Goal: Task Accomplishment & Management: Manage account settings

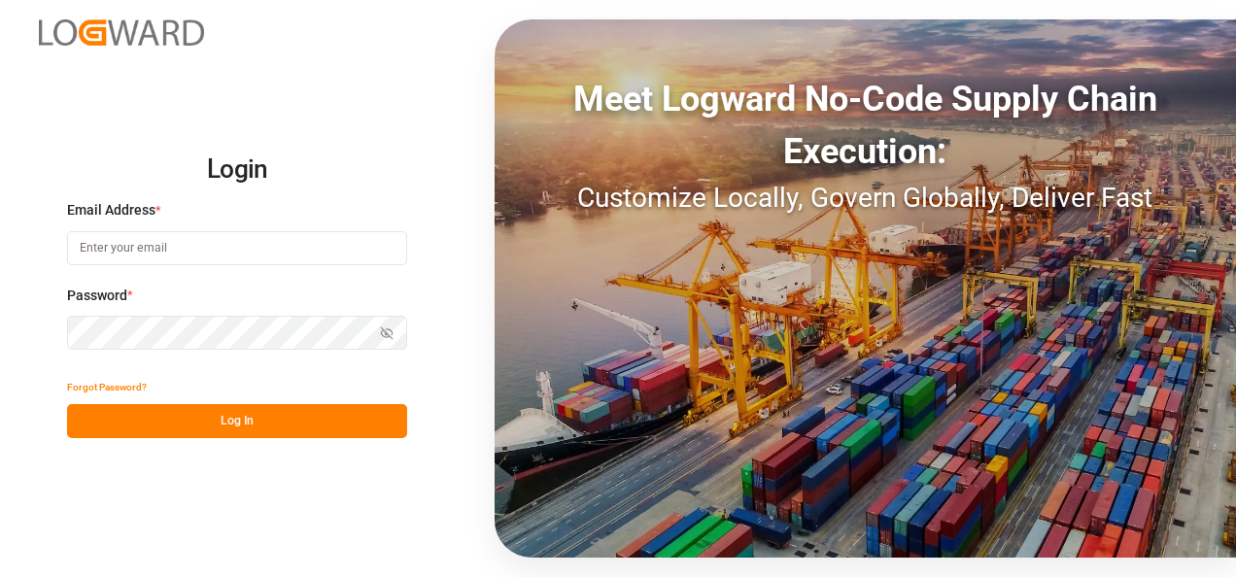
type input "[PERSON_NAME][EMAIL_ADDRESS][PERSON_NAME][DOMAIN_NAME]"
click at [318, 421] on button "Log In" at bounding box center [237, 421] width 340 height 34
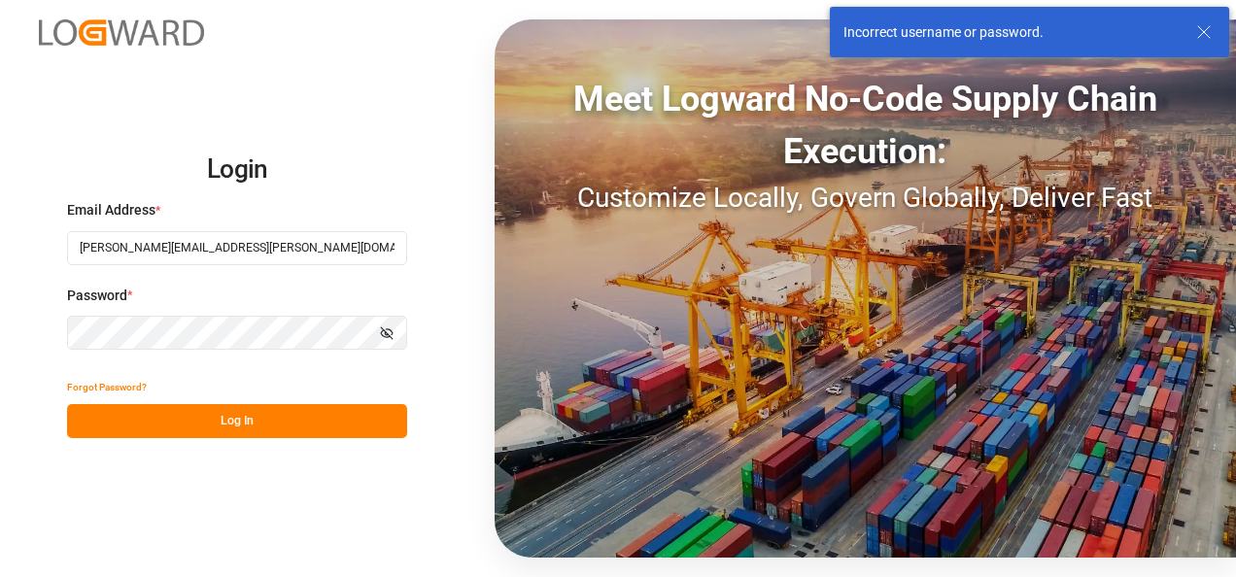
click at [54, 332] on div "Login Email Address * [PERSON_NAME][EMAIL_ADDRESS][PERSON_NAME][DOMAIN_NAME] Pa…" at bounding box center [618, 288] width 1236 height 577
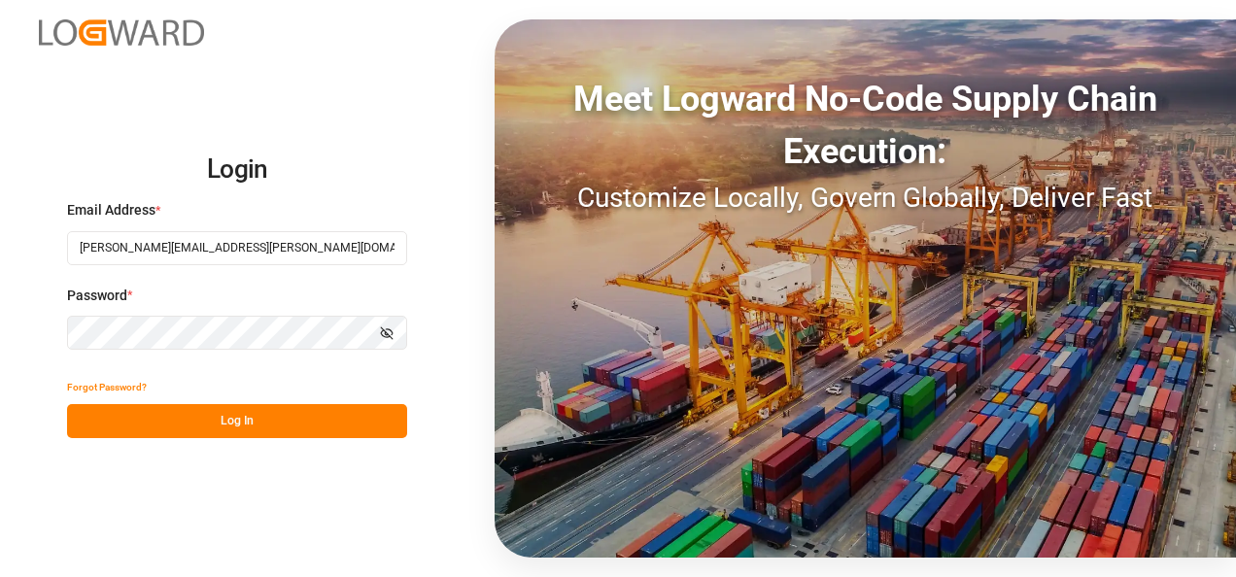
click at [301, 424] on button "Log In" at bounding box center [237, 421] width 340 height 34
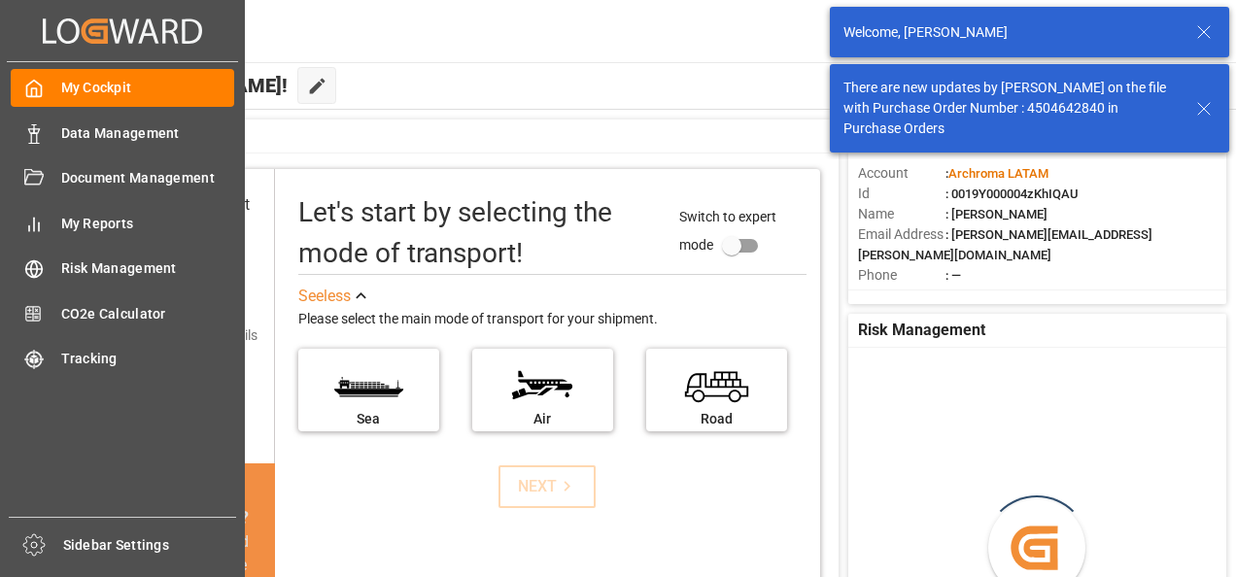
click at [55, 129] on div "Data Management Data Management" at bounding box center [122, 133] width 223 height 38
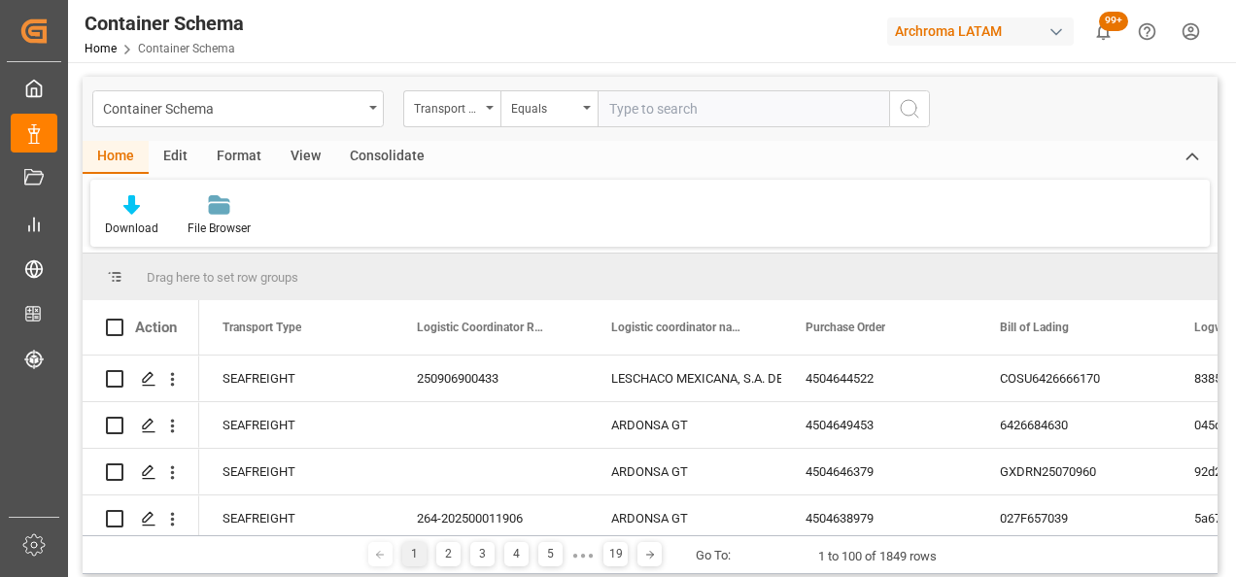
click at [470, 109] on div "Transport Type" at bounding box center [447, 106] width 66 height 22
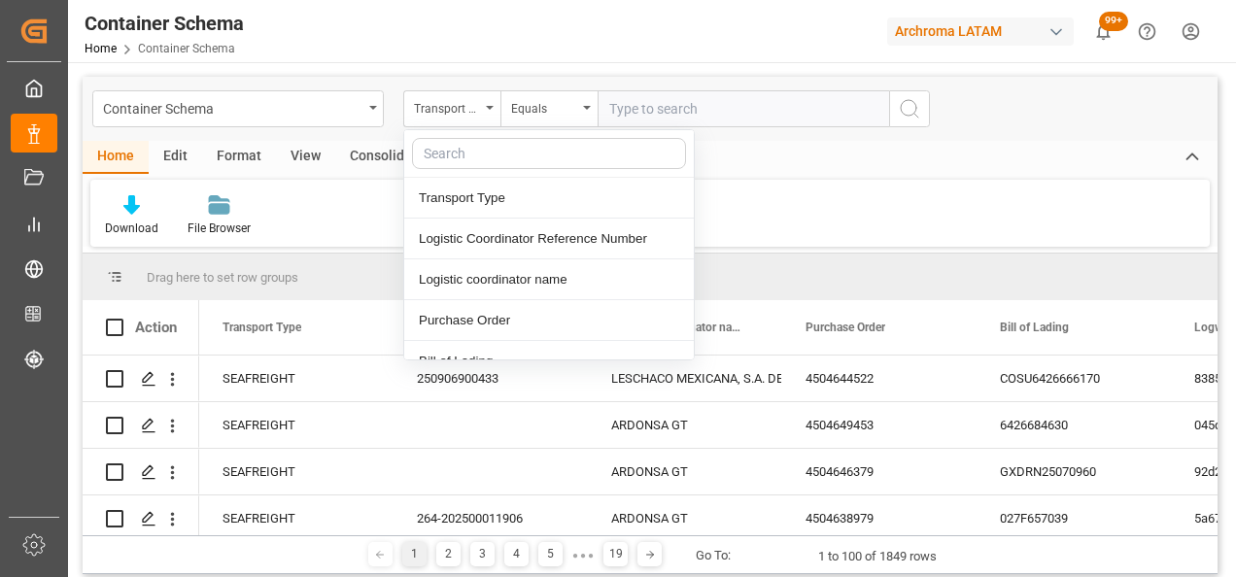
click at [315, 110] on div "Container Schema" at bounding box center [232, 107] width 259 height 24
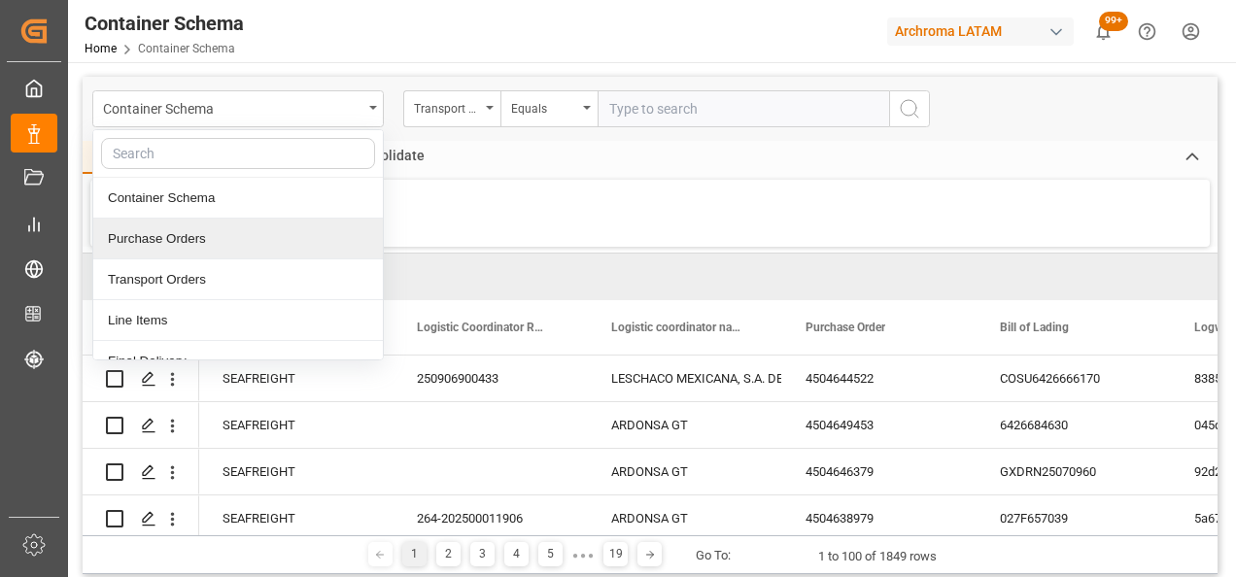
click at [182, 236] on div "Purchase Orders" at bounding box center [238, 239] width 290 height 41
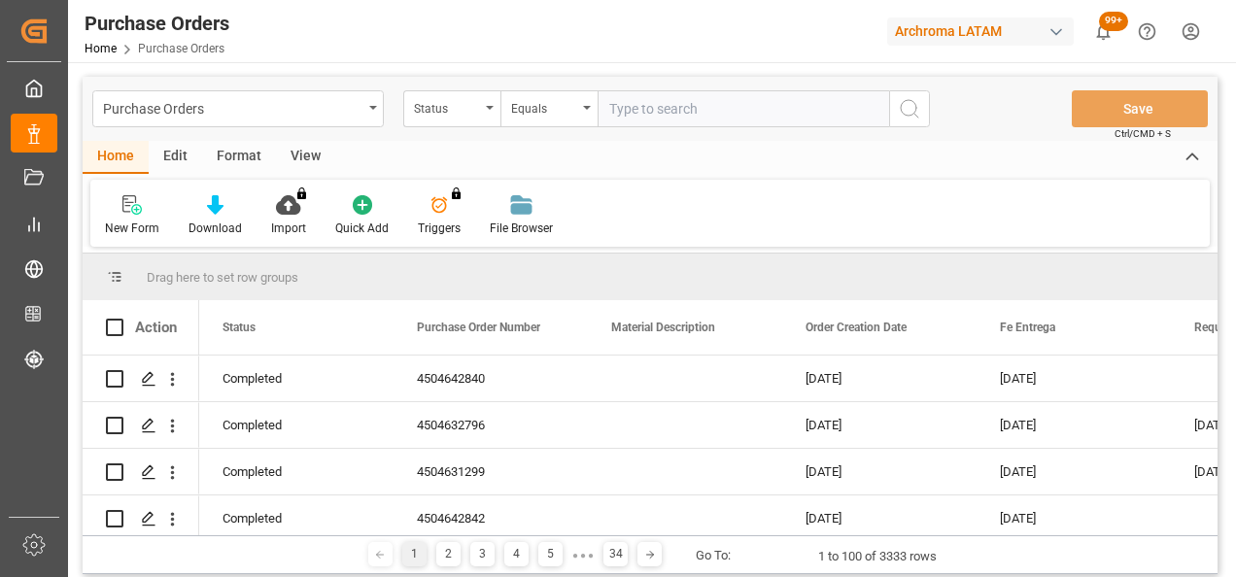
click at [486, 116] on div "Status" at bounding box center [451, 108] width 97 height 37
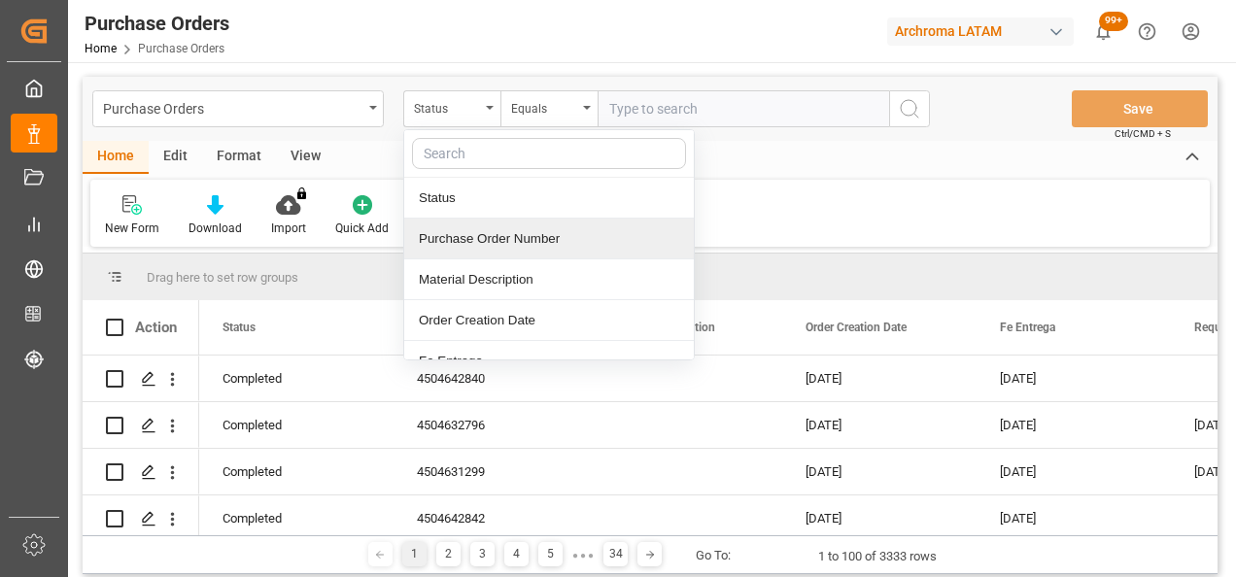
click at [490, 244] on div "Purchase Order Number" at bounding box center [549, 239] width 290 height 41
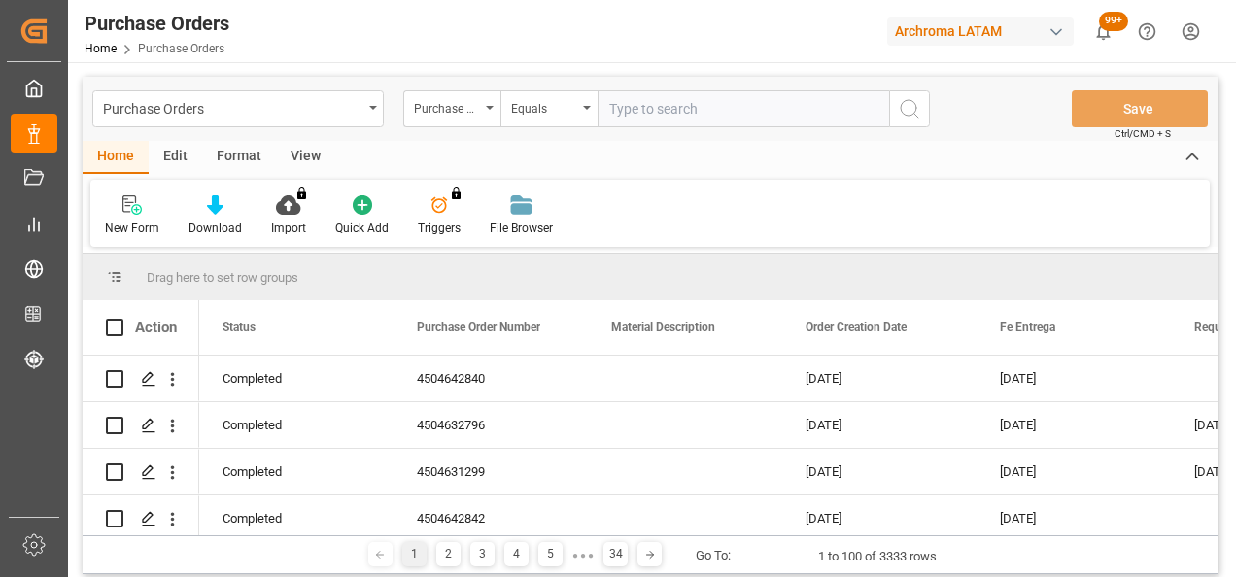
click at [663, 98] on input "text" at bounding box center [742, 108] width 291 height 37
paste input "4504629395"
type input "4504629395"
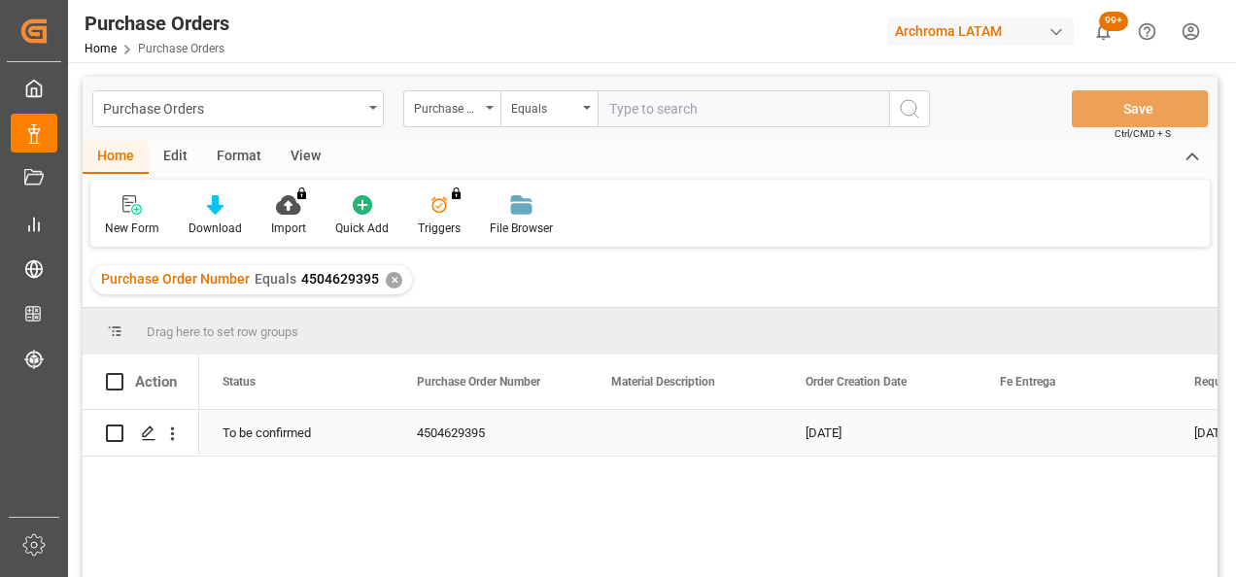
click at [155, 431] on div "Press SPACE to select this row." at bounding box center [147, 434] width 29 height 36
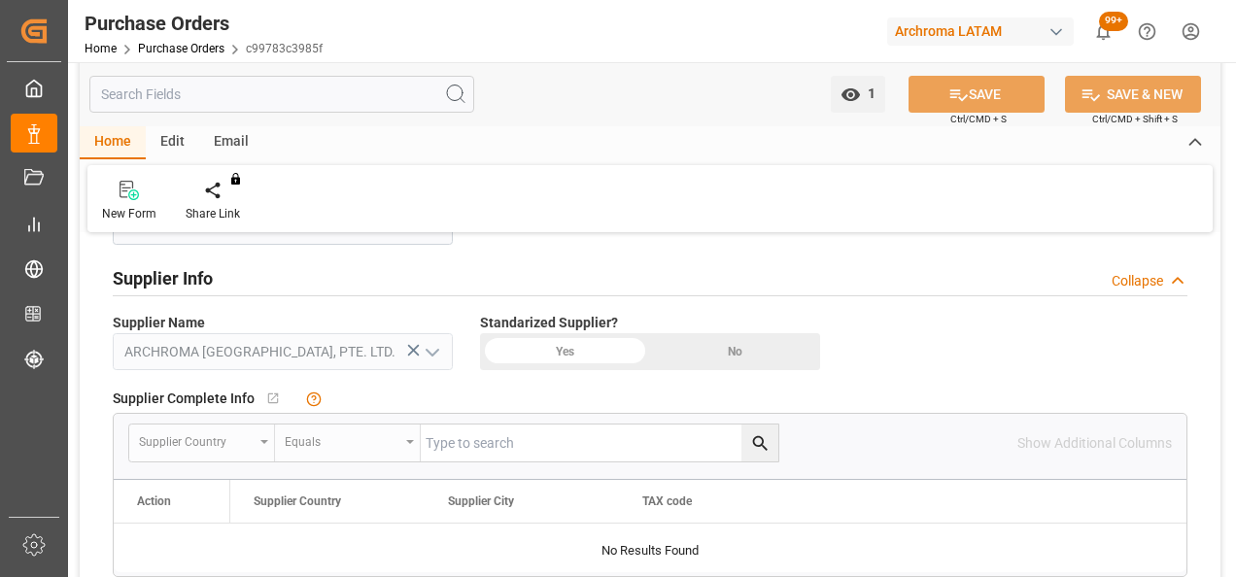
scroll to position [1263, 0]
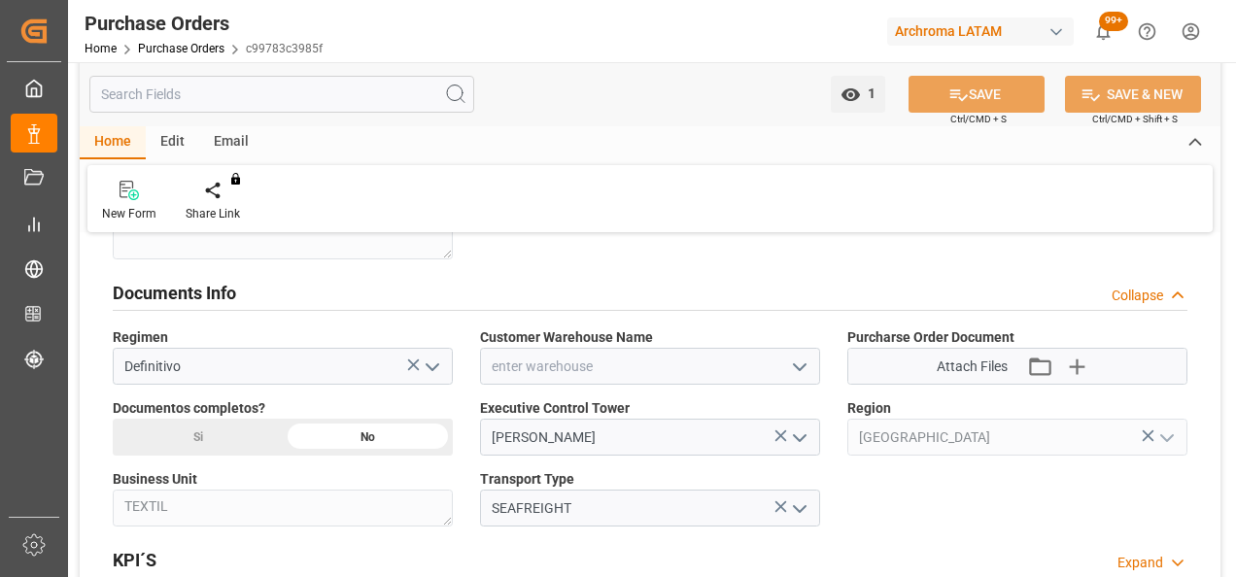
click at [799, 360] on icon "open menu" at bounding box center [799, 367] width 23 height 23
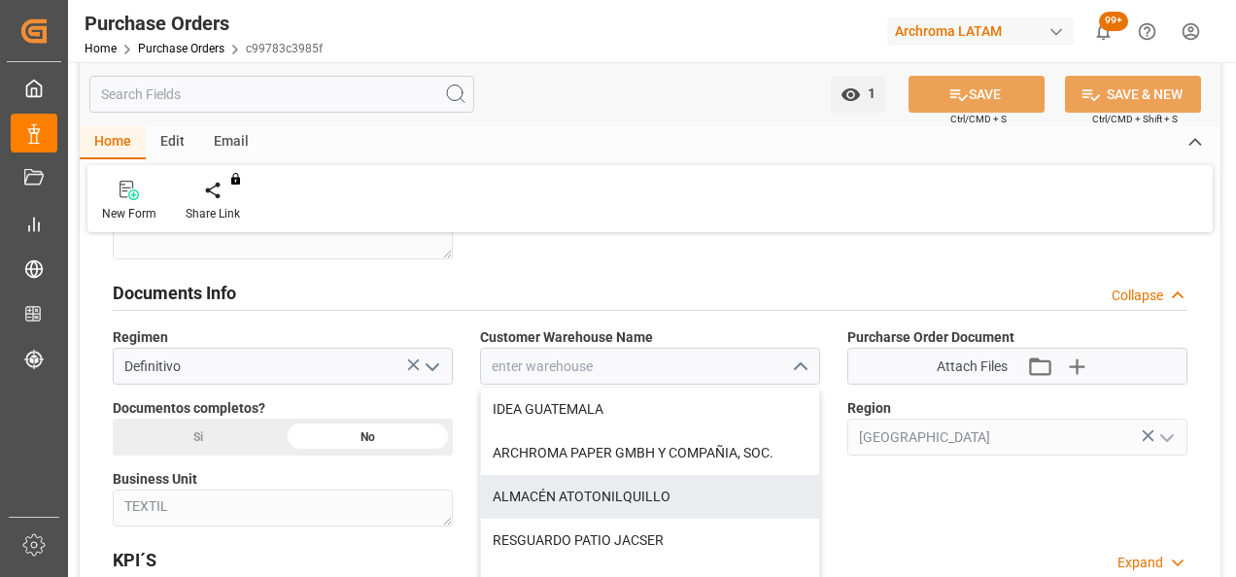
click at [657, 484] on div "ALMACÉN ATOTONILQUILLO" at bounding box center [650, 497] width 338 height 44
type input "ALMACÉN ATOTONILQUILLO"
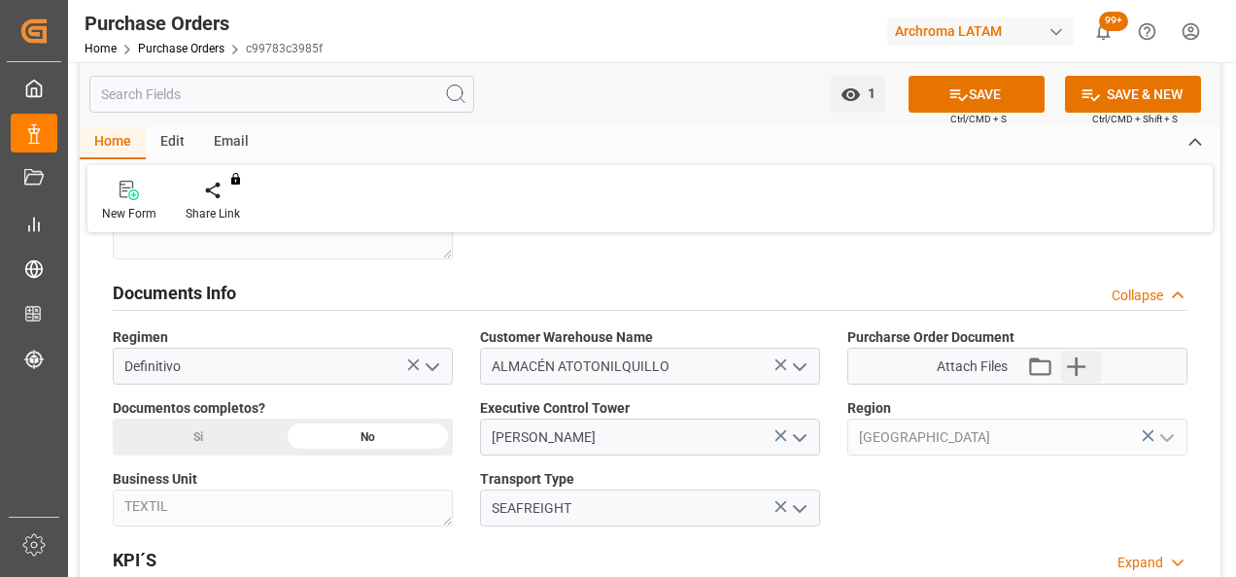
click at [1076, 365] on icon "button" at bounding box center [1076, 367] width 18 height 18
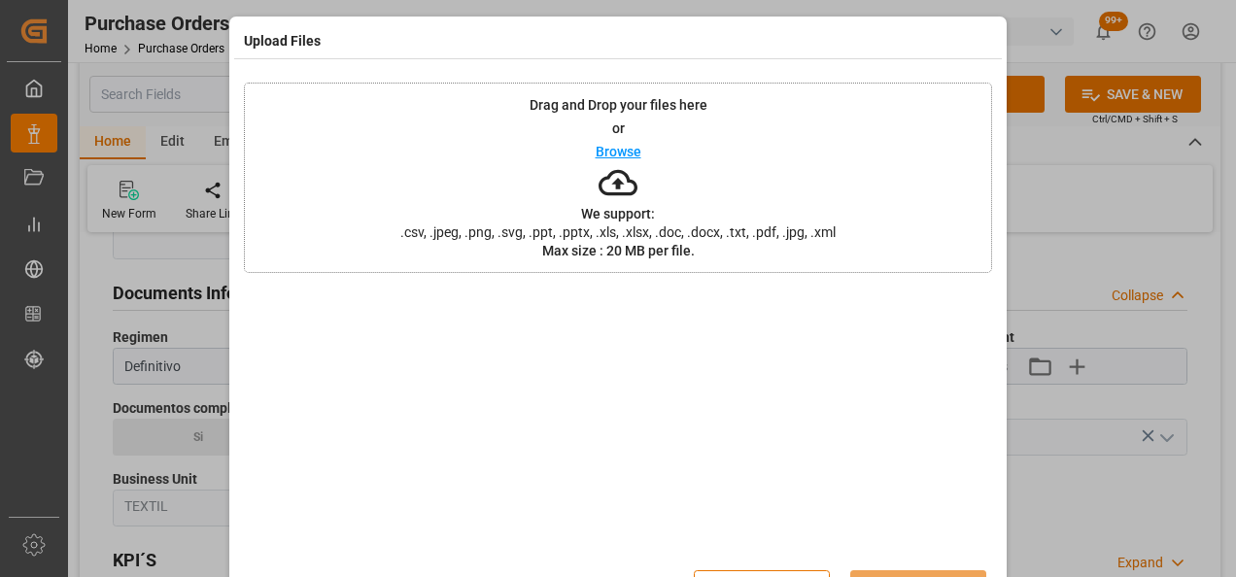
click at [447, 174] on div "Drag and Drop your files here or Browse We support: .csv, .jpeg, .png, .svg, .p…" at bounding box center [618, 178] width 748 height 190
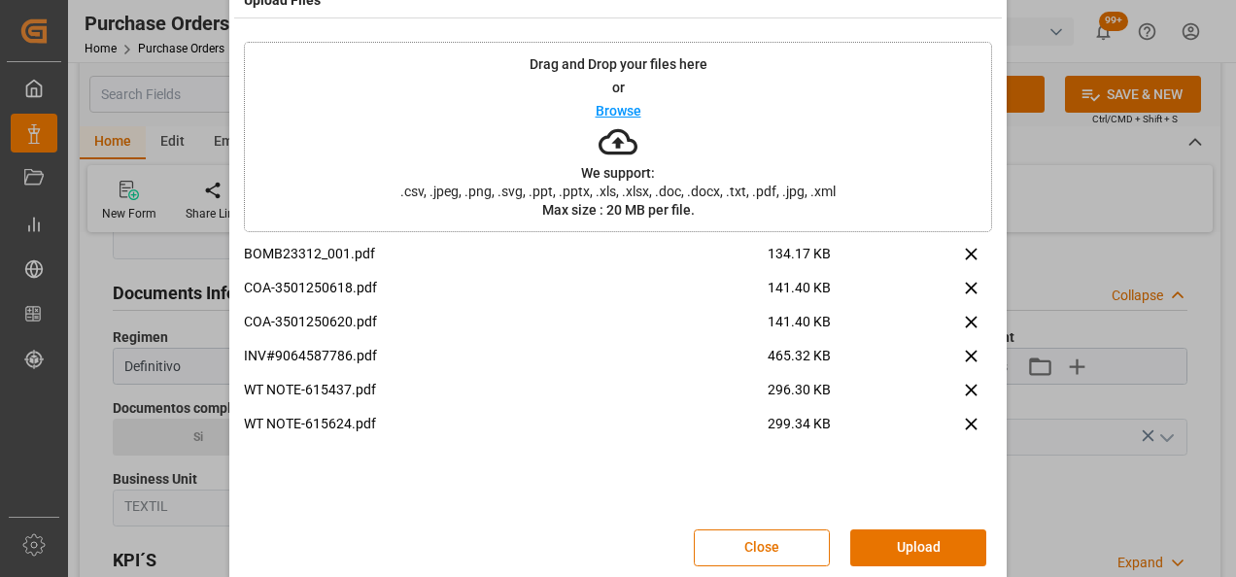
scroll to position [63, 0]
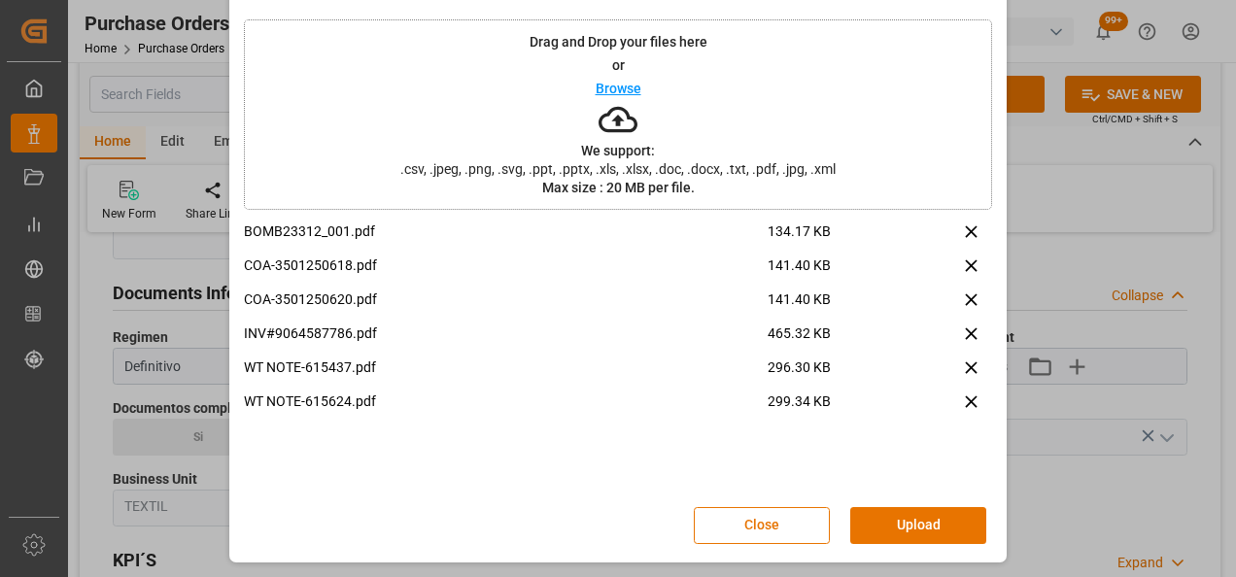
click at [911, 525] on button "Upload" at bounding box center [918, 525] width 136 height 37
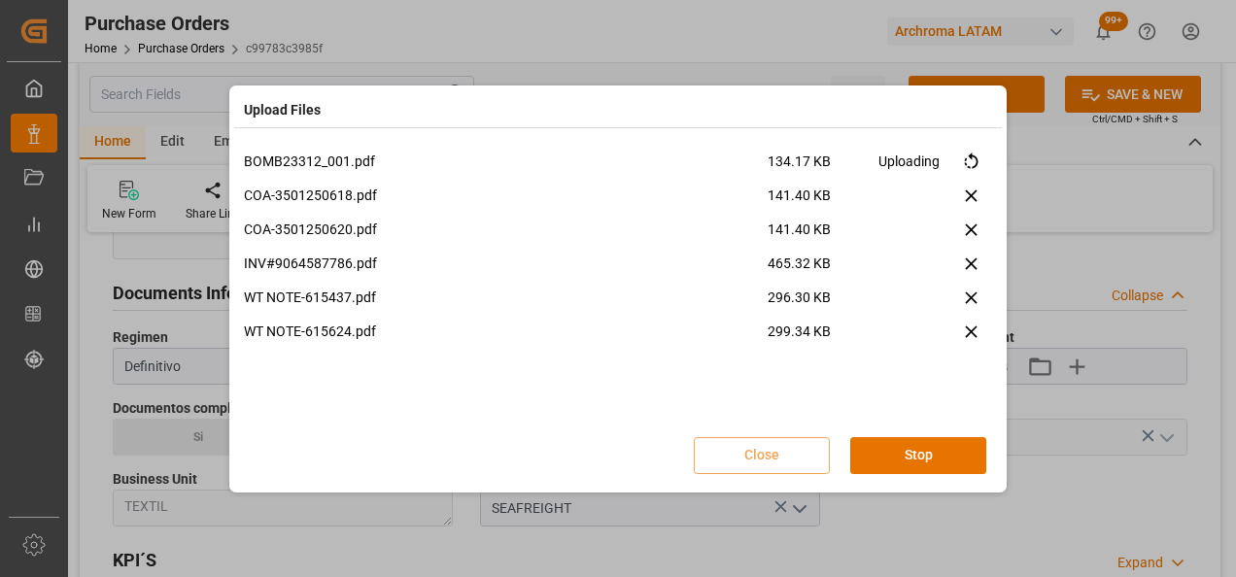
scroll to position [0, 0]
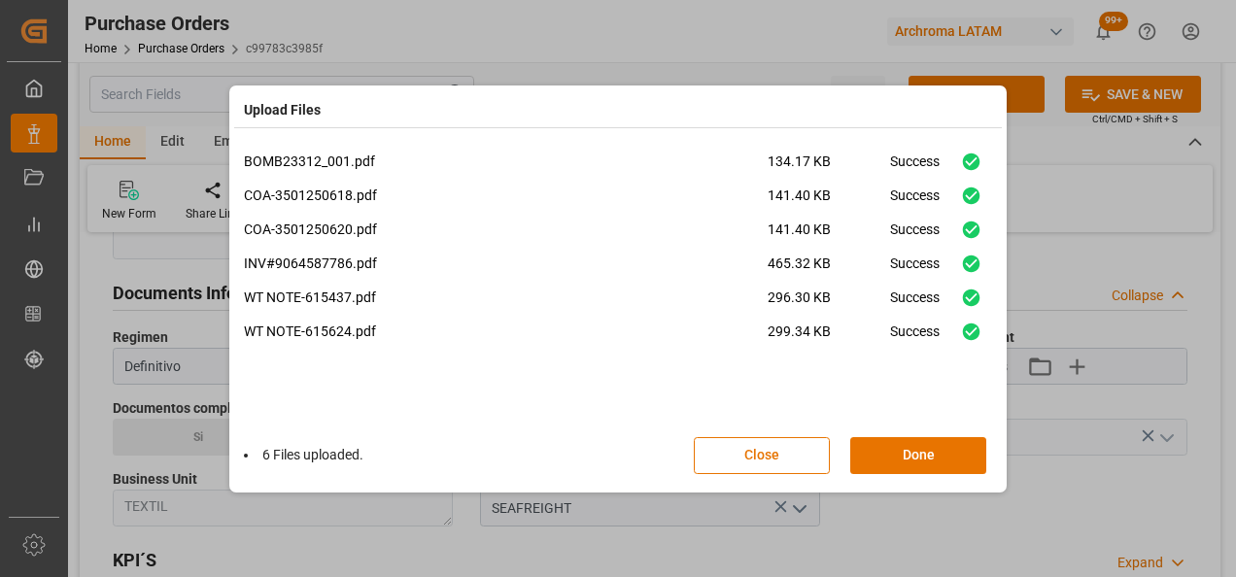
click at [921, 455] on button "Done" at bounding box center [918, 455] width 136 height 37
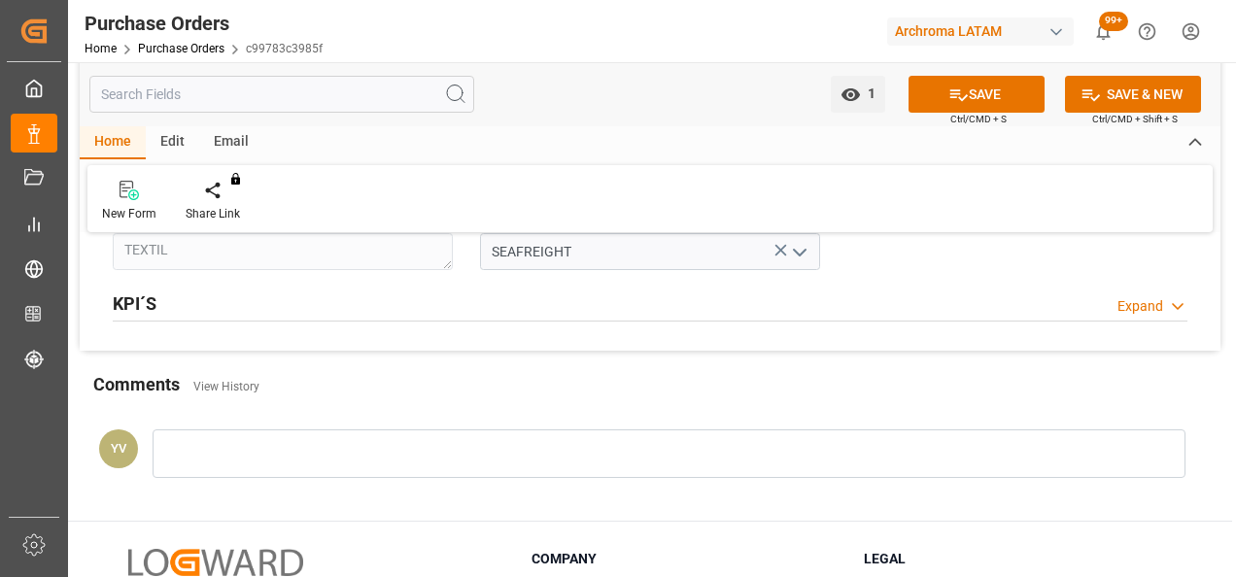
scroll to position [1554, 0]
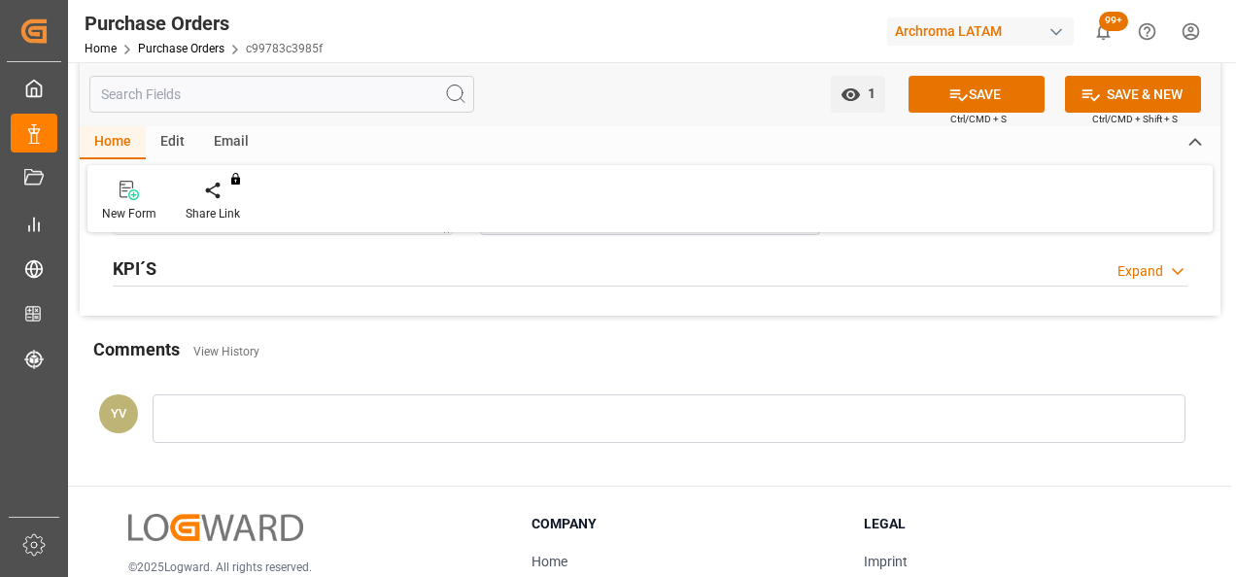
click at [418, 424] on div at bounding box center [669, 418] width 1033 height 49
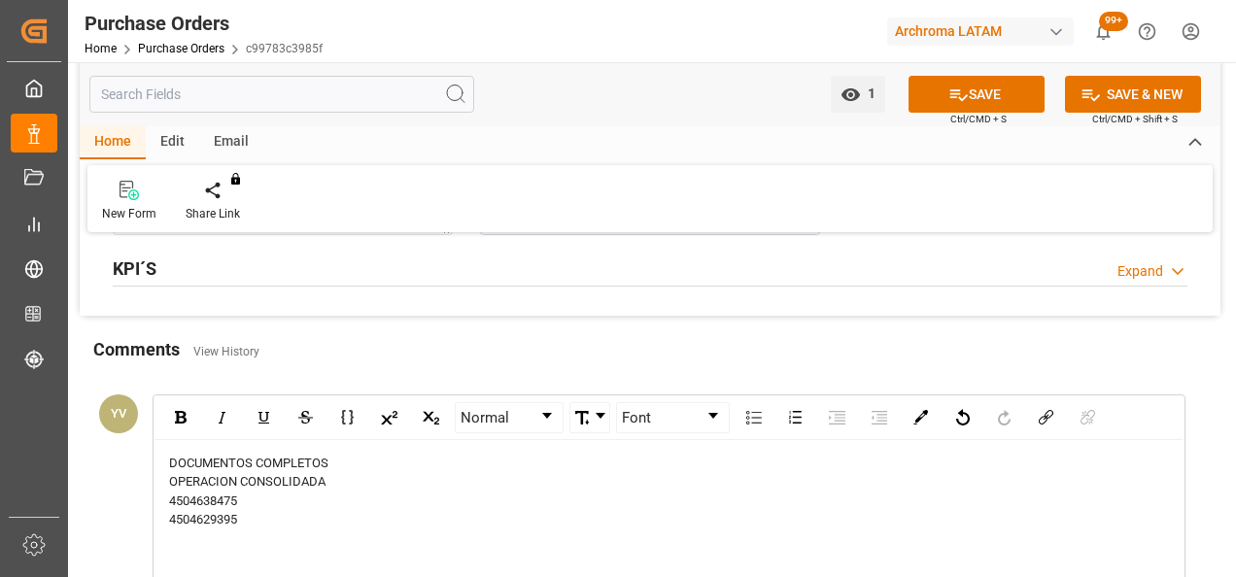
click at [243, 534] on div "DOCUMENTOS COMPLETOS OPERACION CONSOLIDADA 4504638475 4504629395" at bounding box center [668, 512] width 1029 height 145
click at [240, 513] on div "4504629395" at bounding box center [669, 519] width 1001 height 19
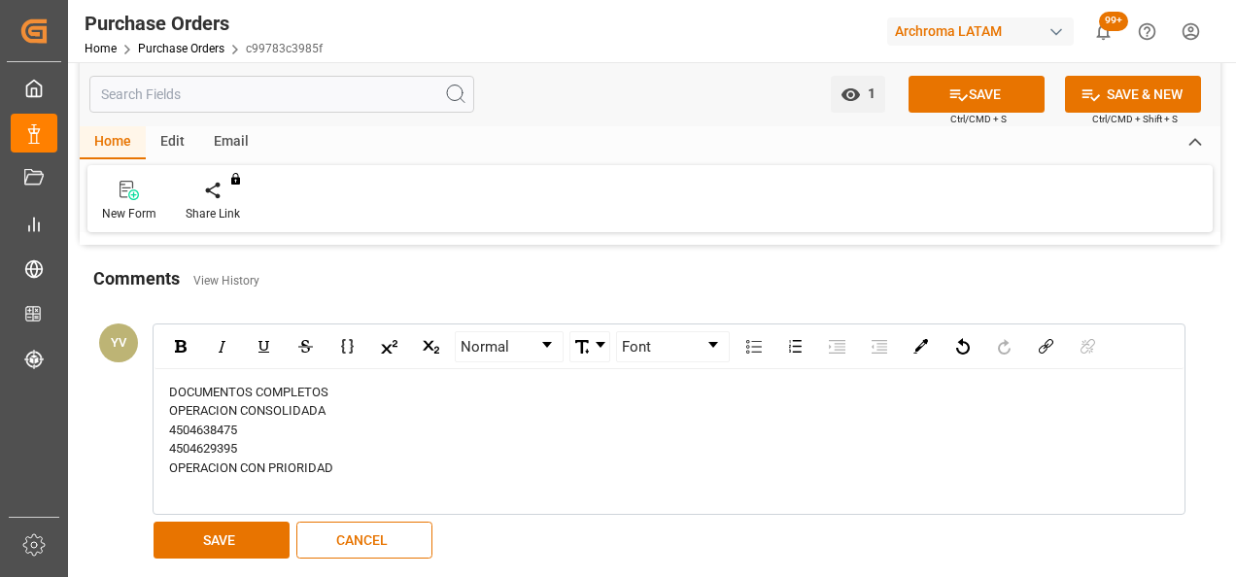
scroll to position [1652, 0]
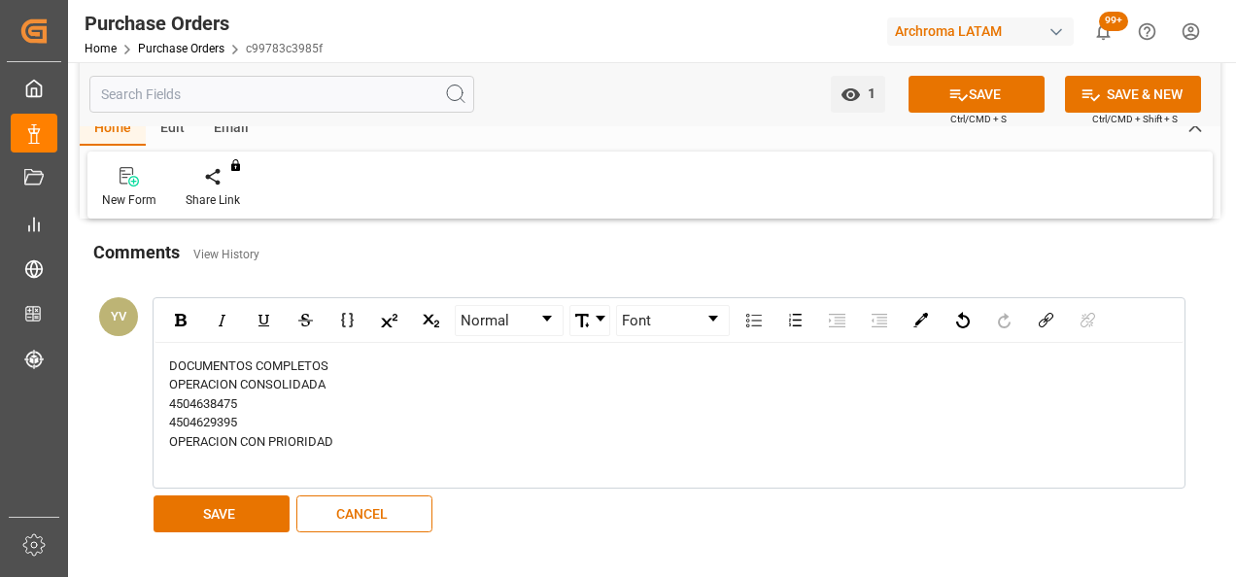
click at [228, 515] on button "SAVE" at bounding box center [222, 513] width 136 height 37
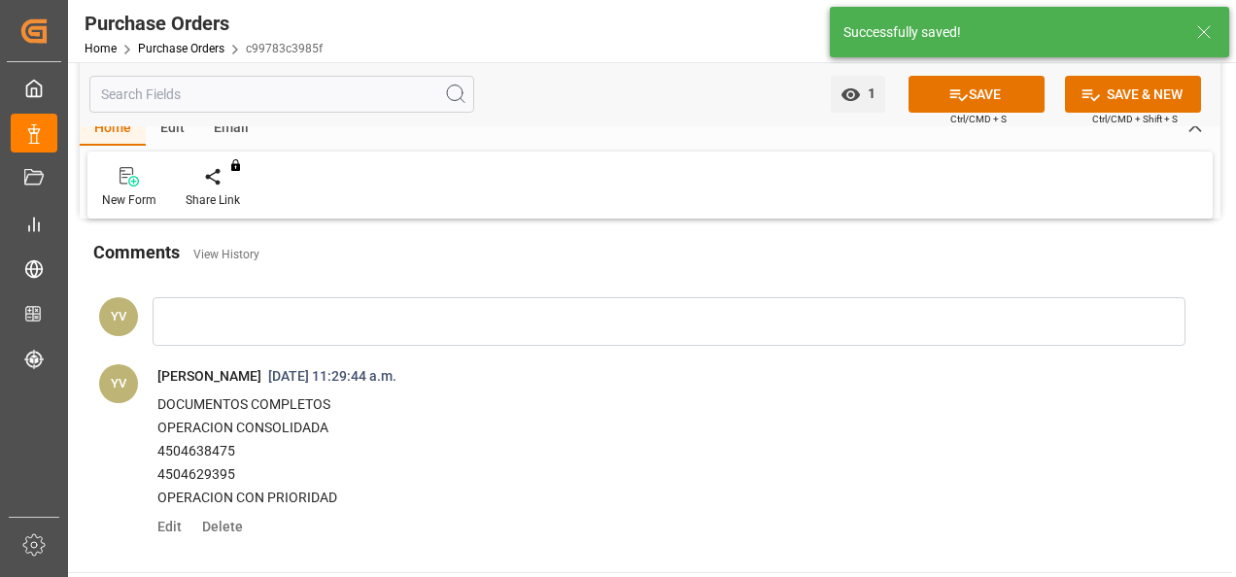
click at [869, 99] on span "1" at bounding box center [868, 93] width 15 height 16
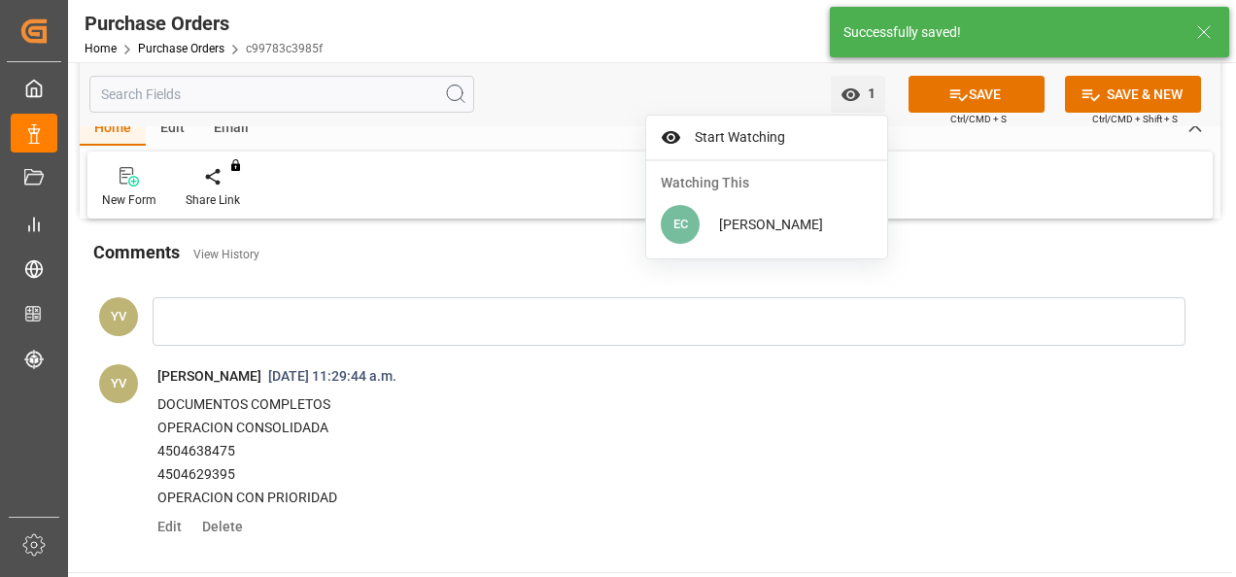
click at [774, 152] on div "Start Watching" at bounding box center [766, 138] width 241 height 45
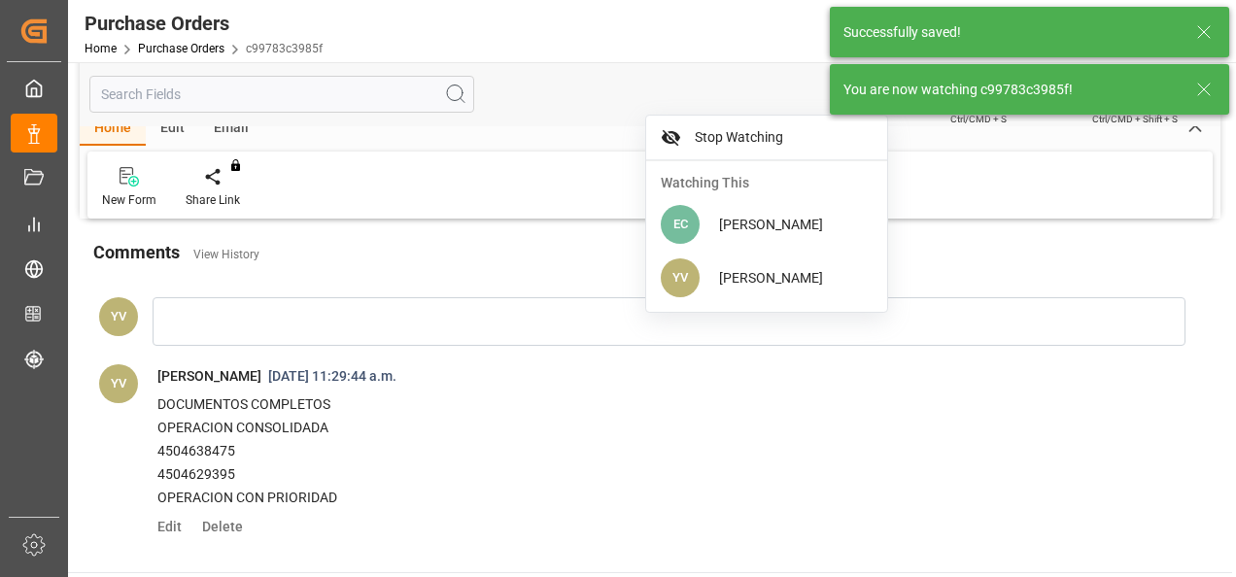
click at [1198, 87] on icon at bounding box center [1203, 89] width 23 height 23
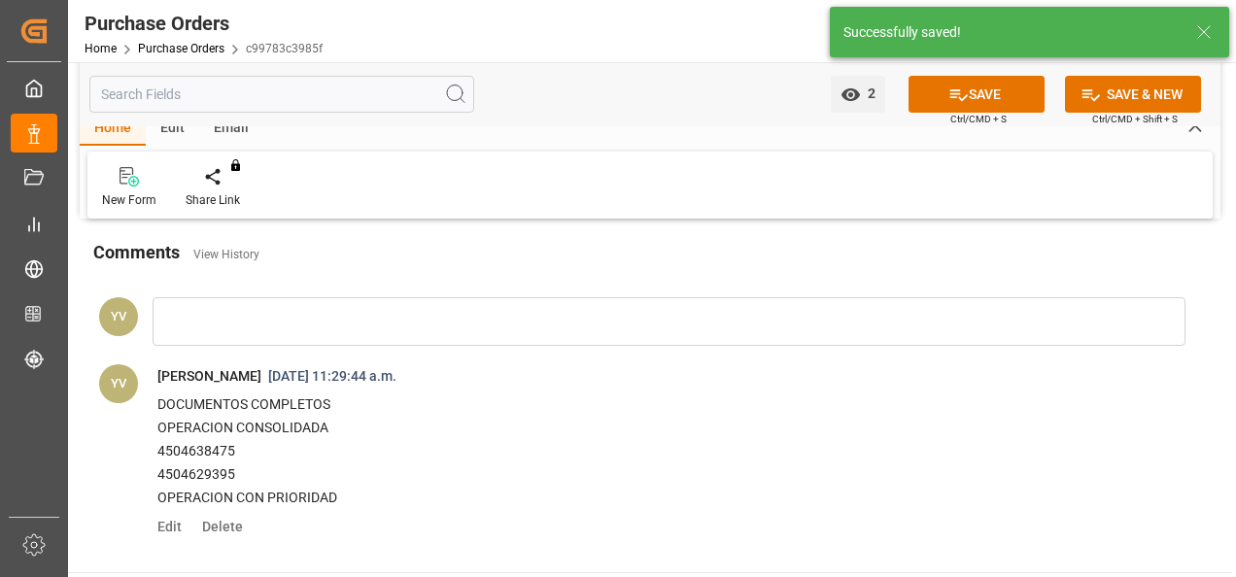
click at [993, 91] on body "Created by potrace 1.15, written by [PERSON_NAME] [DATE]-[DATE] Created by potr…" at bounding box center [618, 288] width 1236 height 577
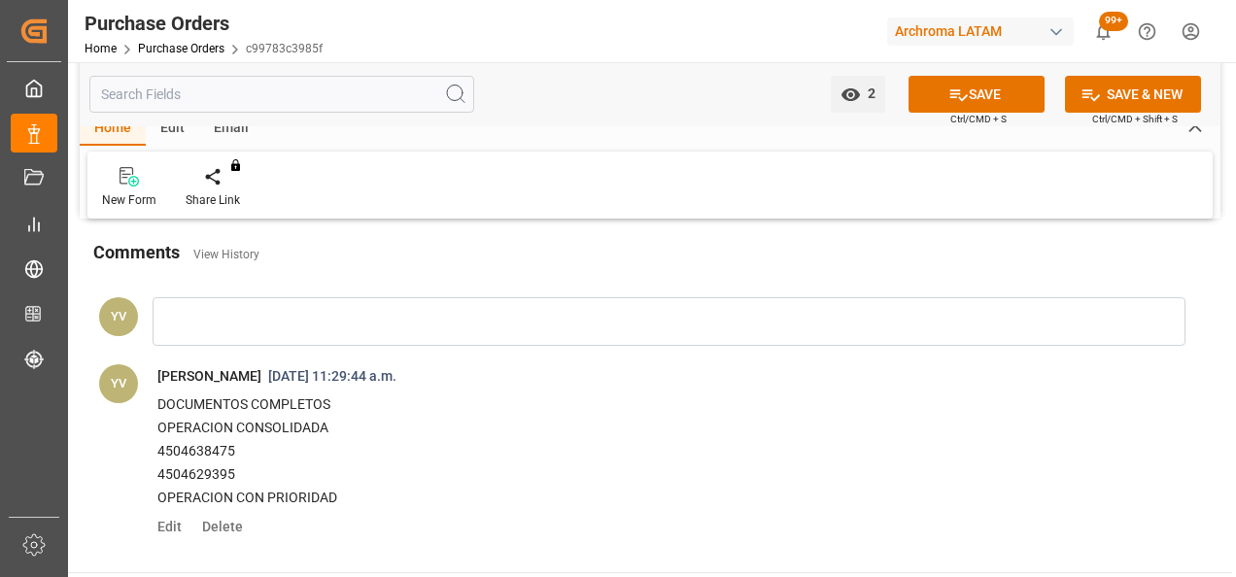
click at [970, 96] on button "SAVE" at bounding box center [976, 94] width 136 height 37
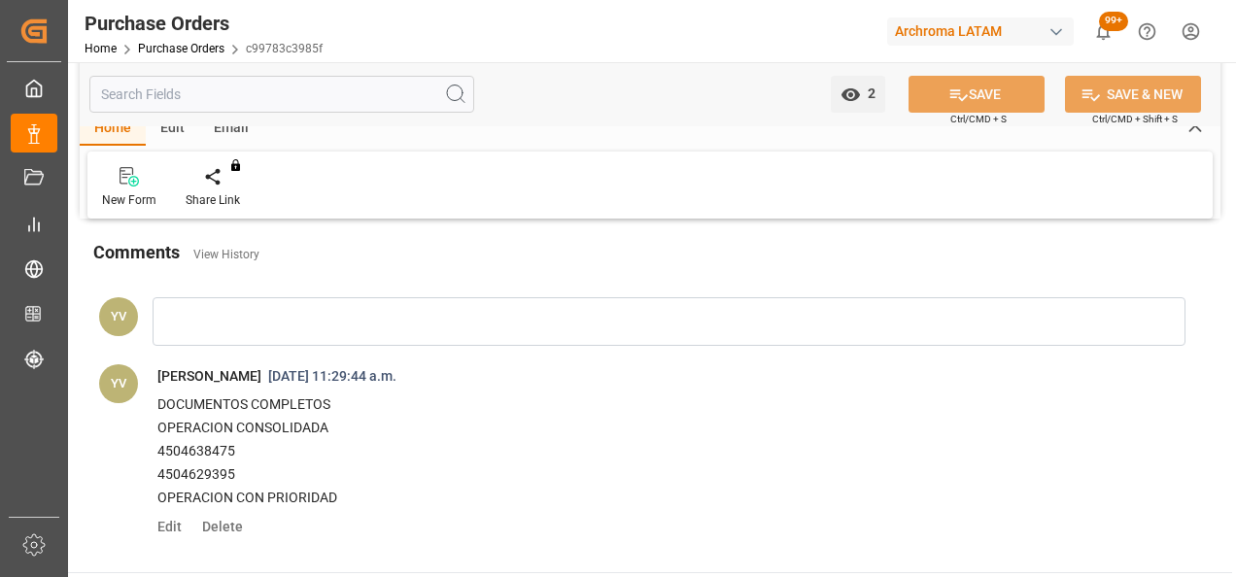
click at [202, 45] on link "Purchase Orders" at bounding box center [181, 49] width 86 height 14
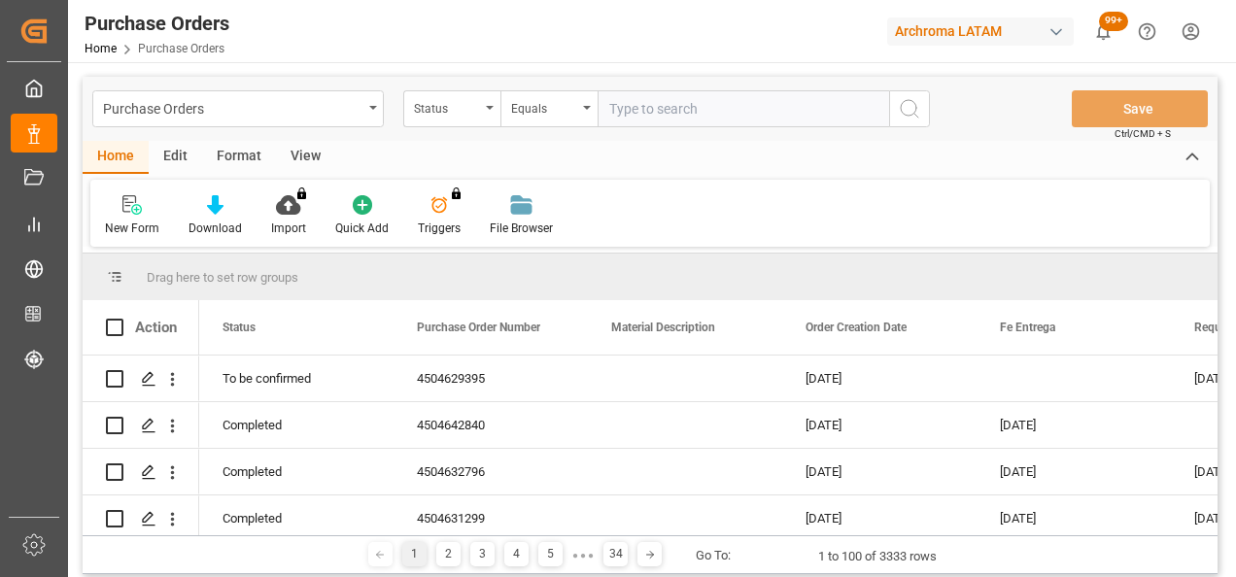
click at [461, 109] on div "Status" at bounding box center [447, 106] width 66 height 22
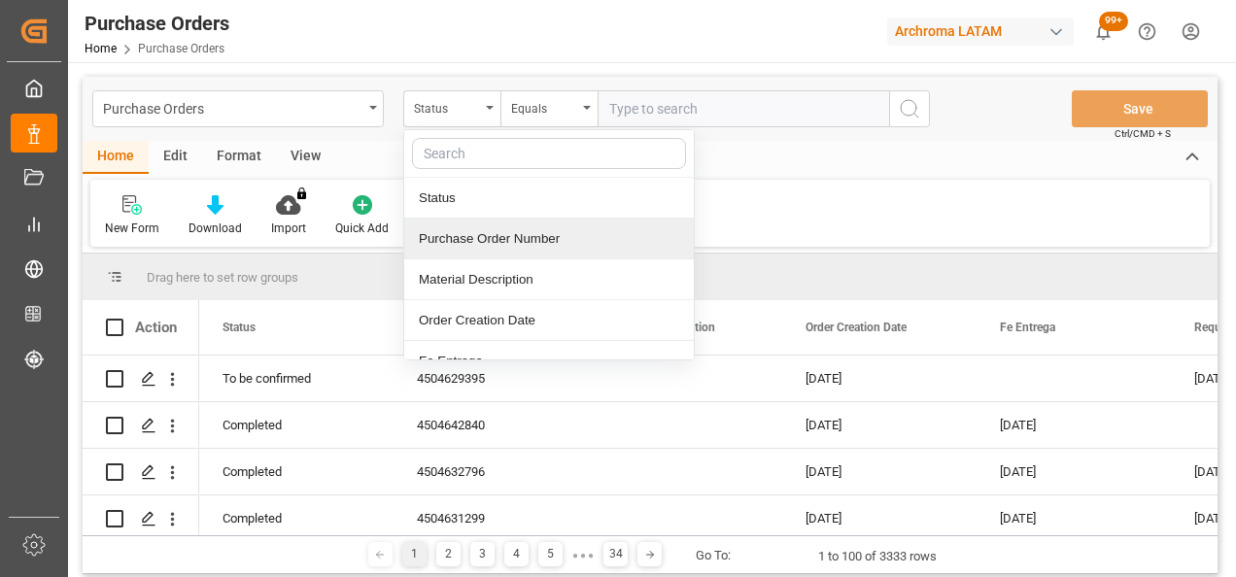
click at [480, 227] on div "Purchase Order Number" at bounding box center [549, 239] width 290 height 41
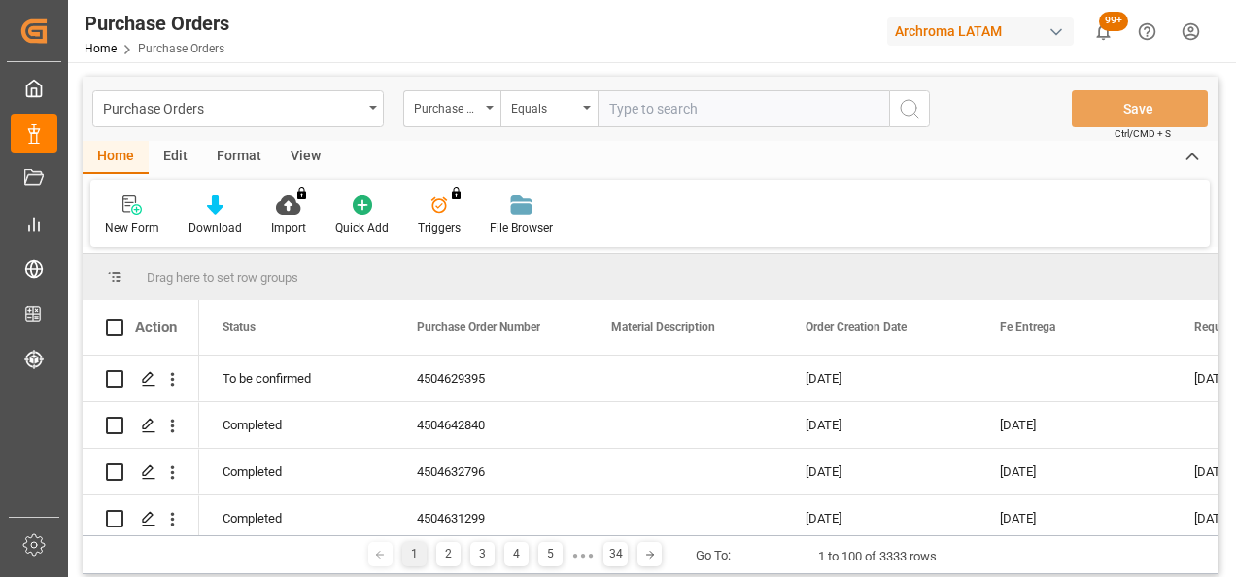
click at [685, 112] on input "text" at bounding box center [742, 108] width 291 height 37
paste input "4504631732"
type input "4504631732"
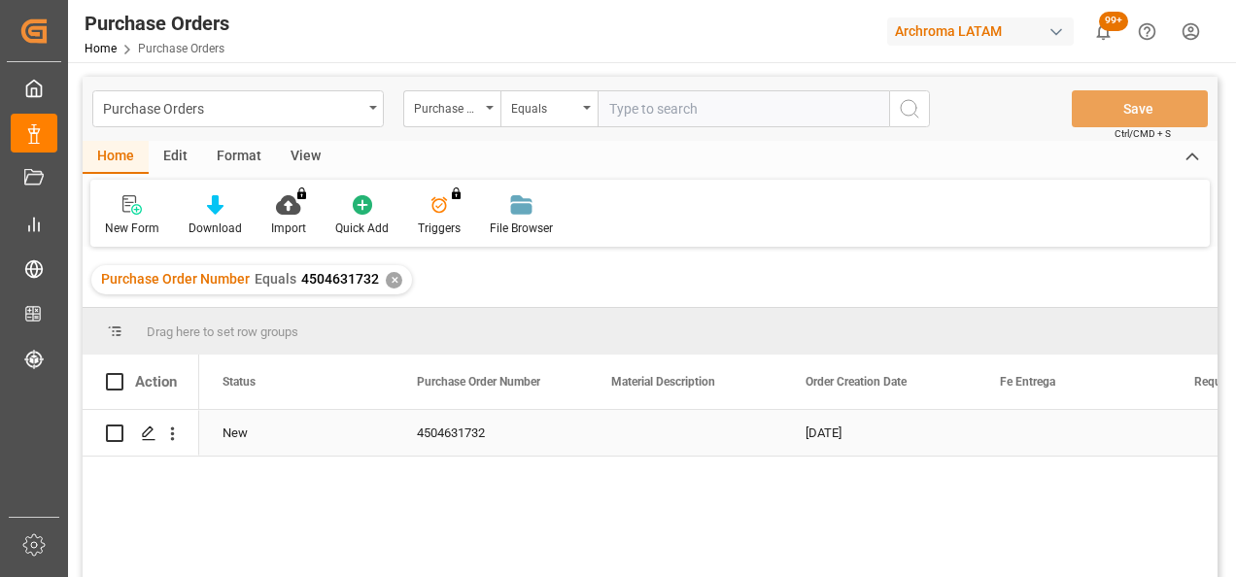
click at [150, 434] on icon "Press SPACE to select this row." at bounding box center [149, 434] width 16 height 16
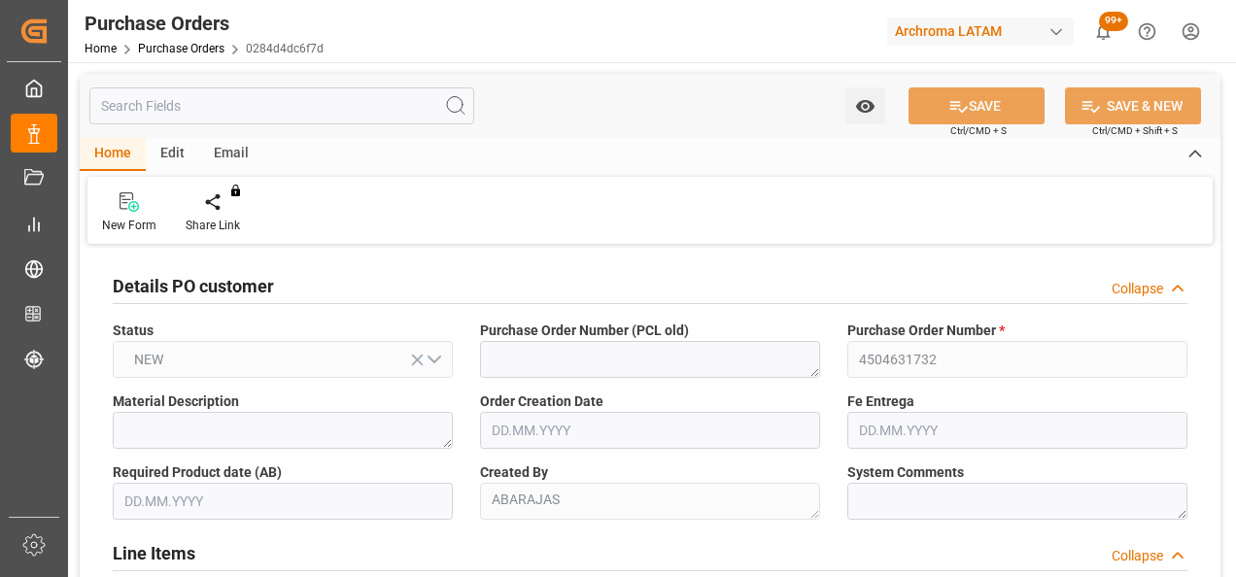
type input "[DATE]"
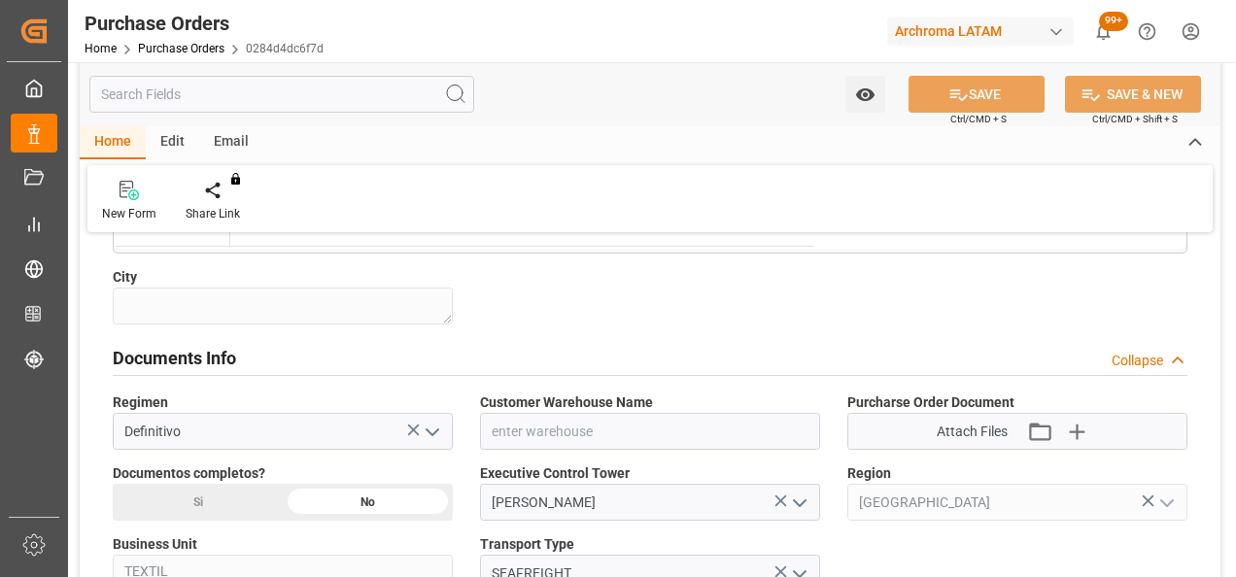
scroll to position [1360, 0]
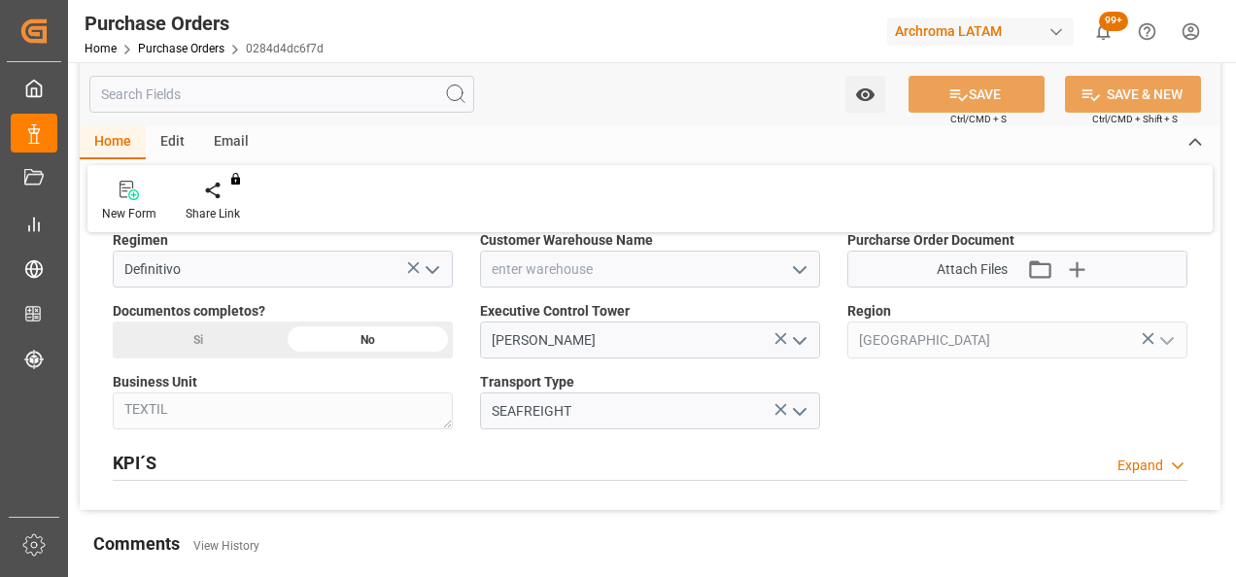
click at [805, 266] on icon "open menu" at bounding box center [799, 269] width 23 height 23
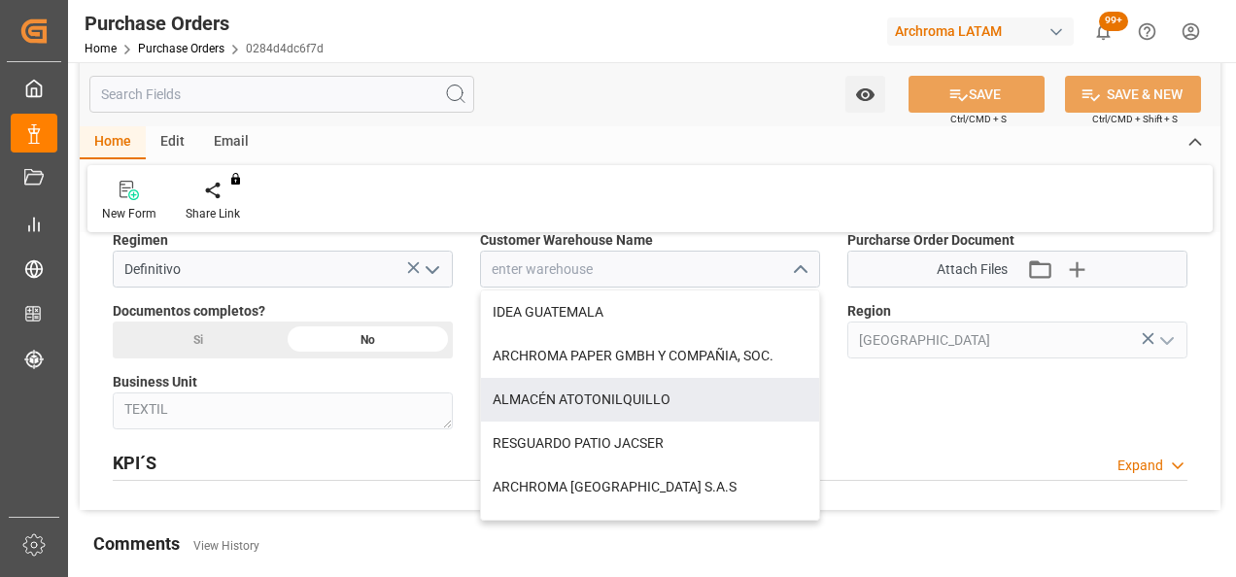
click at [657, 400] on div "ALMACÉN ATOTONILQUILLO" at bounding box center [650, 400] width 338 height 44
type input "ALMACÉN ATOTONILQUILLO"
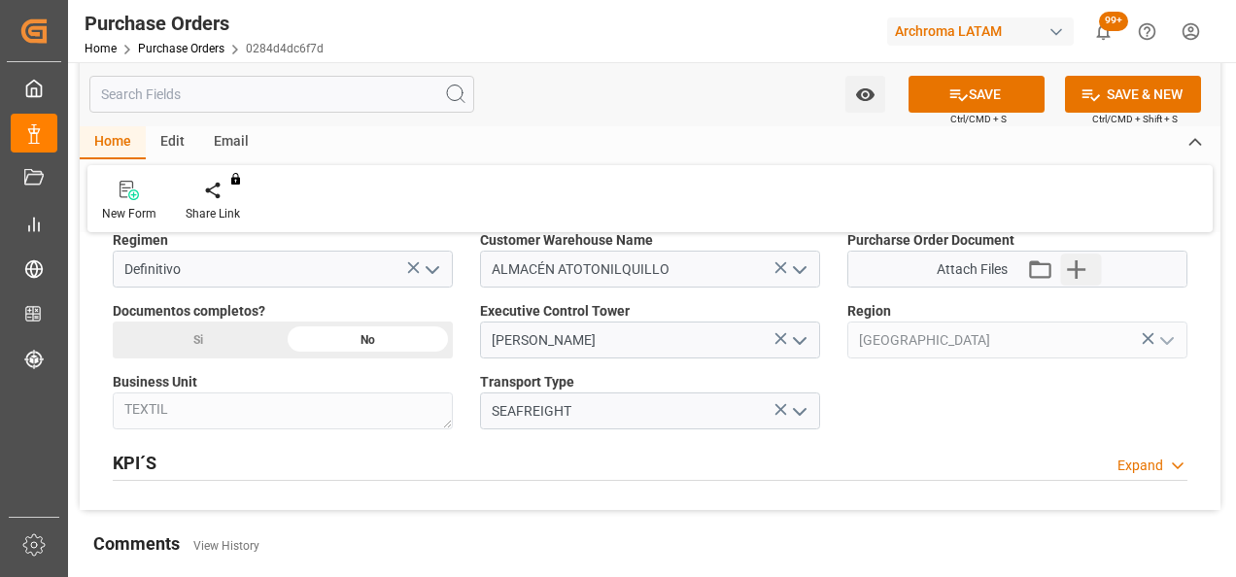
click at [1082, 270] on icon "button" at bounding box center [1076, 269] width 31 height 31
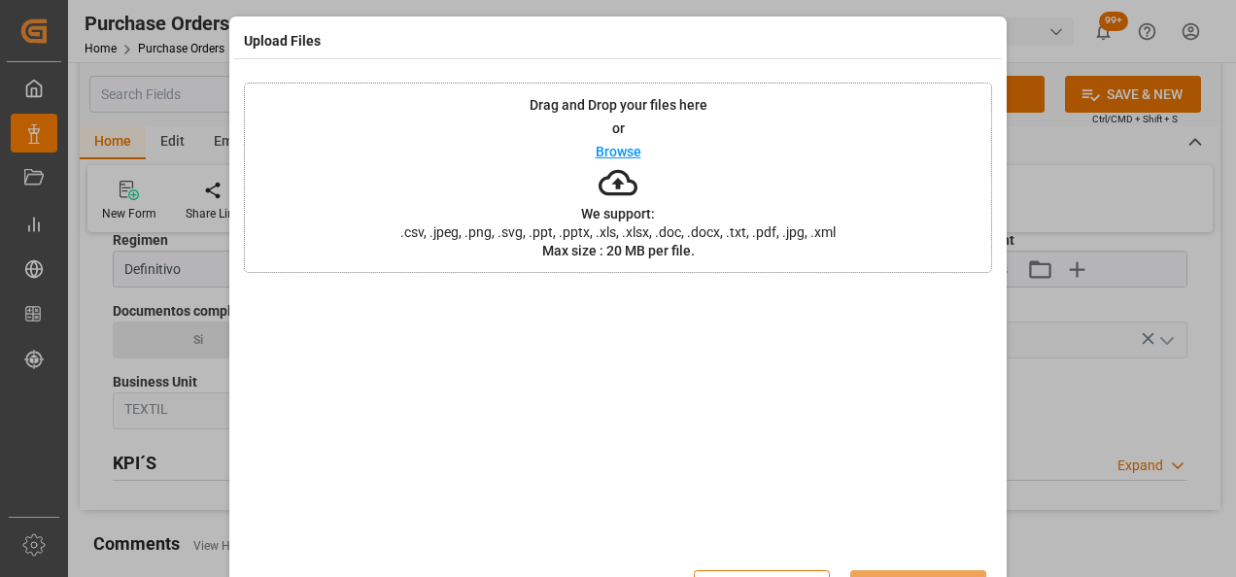
click at [480, 162] on div "Drag and Drop your files here or Browse We support: .csv, .jpeg, .png, .svg, .p…" at bounding box center [618, 178] width 748 height 190
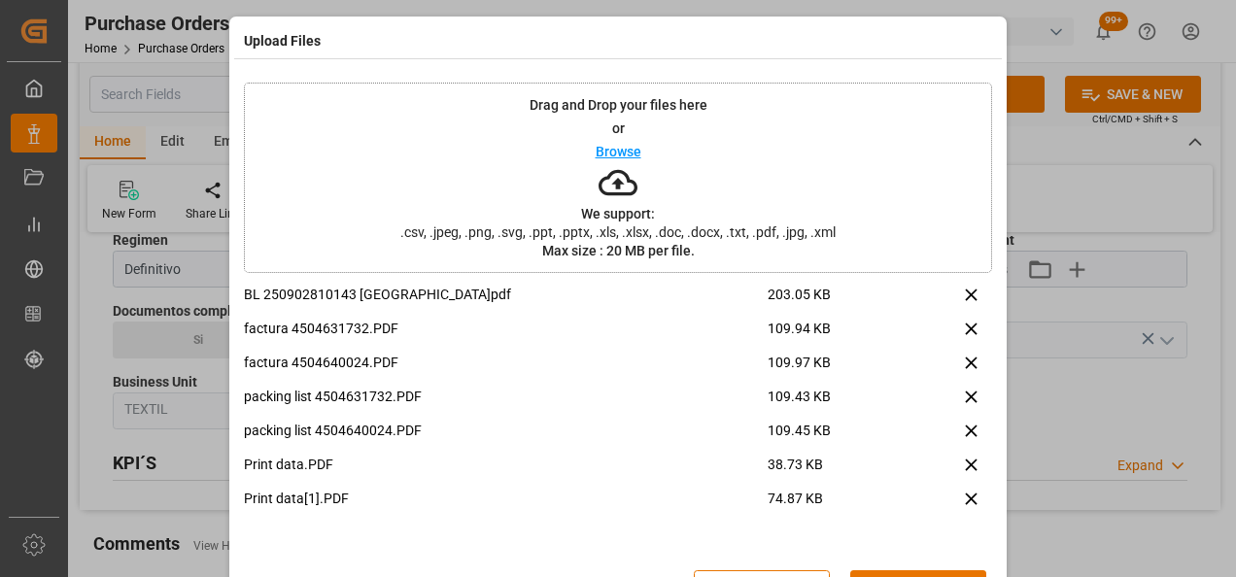
scroll to position [63, 0]
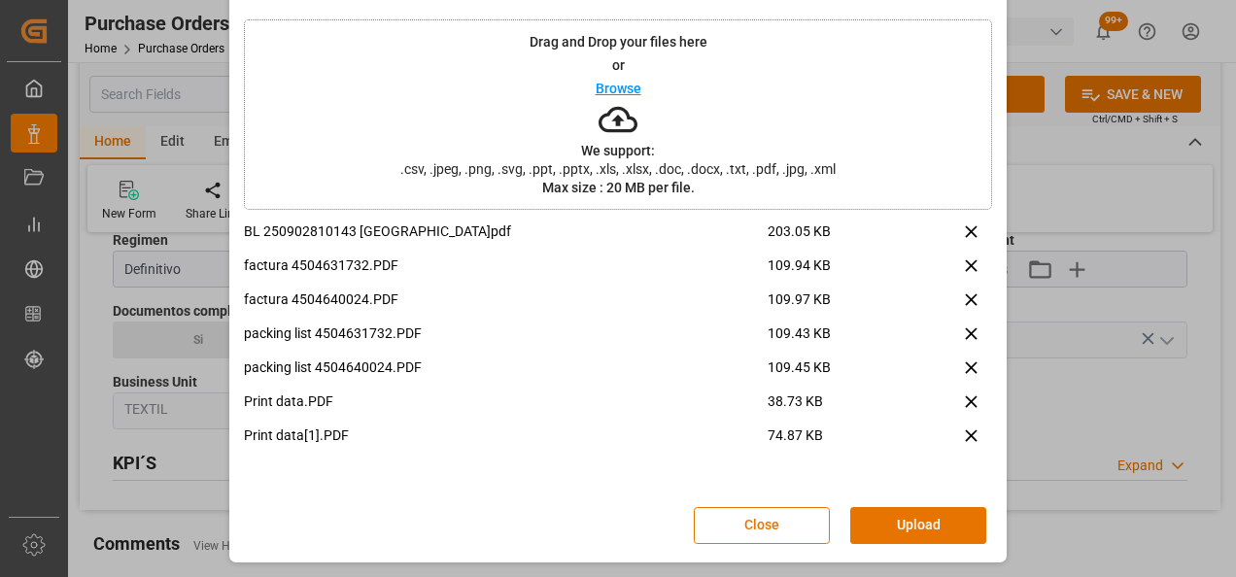
click at [907, 524] on button "Upload" at bounding box center [918, 525] width 136 height 37
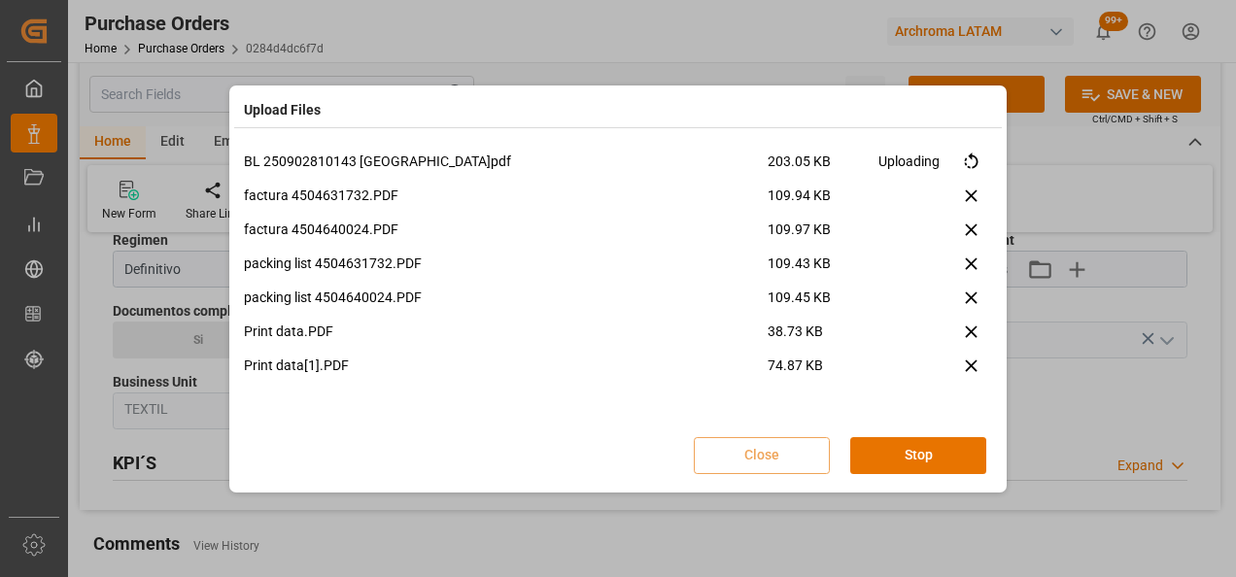
scroll to position [0, 0]
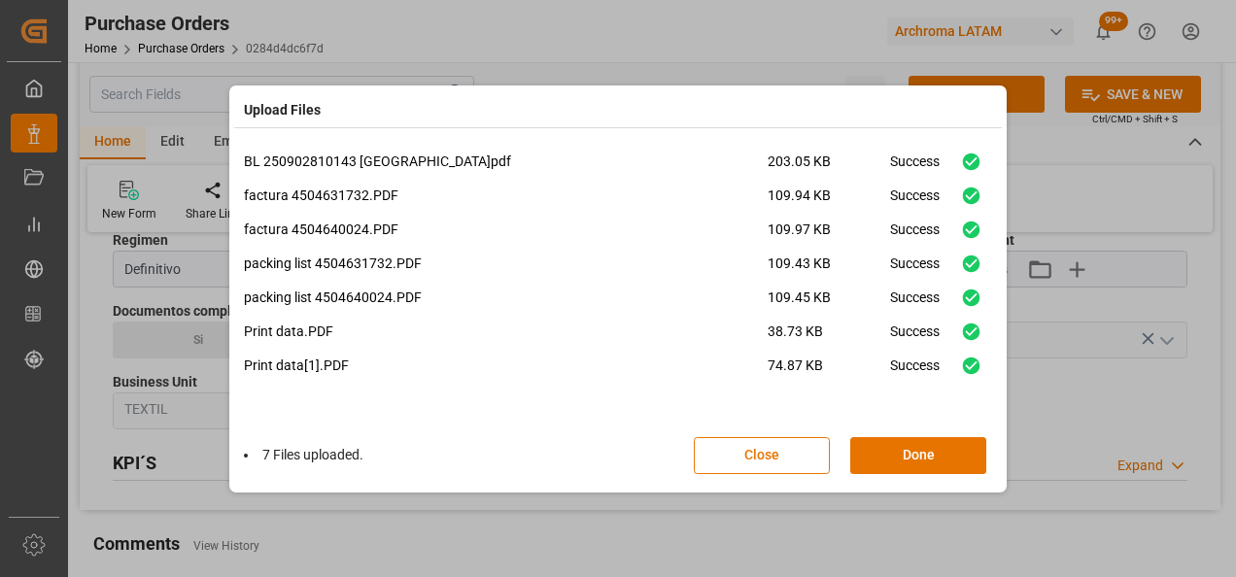
click at [931, 460] on button "Done" at bounding box center [918, 455] width 136 height 37
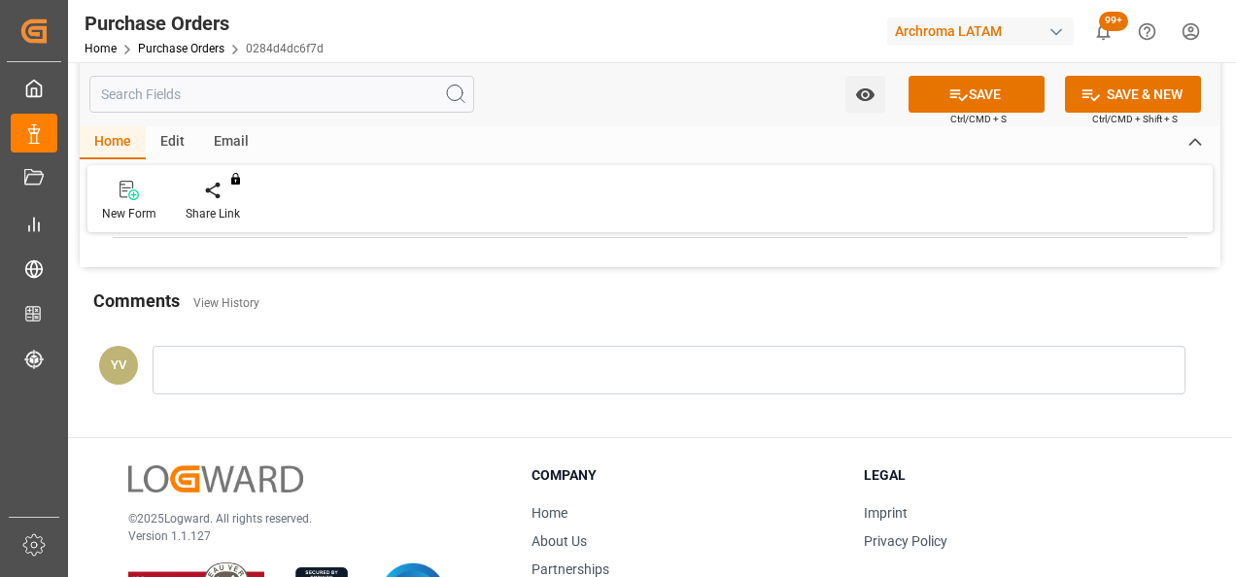
scroll to position [1652, 0]
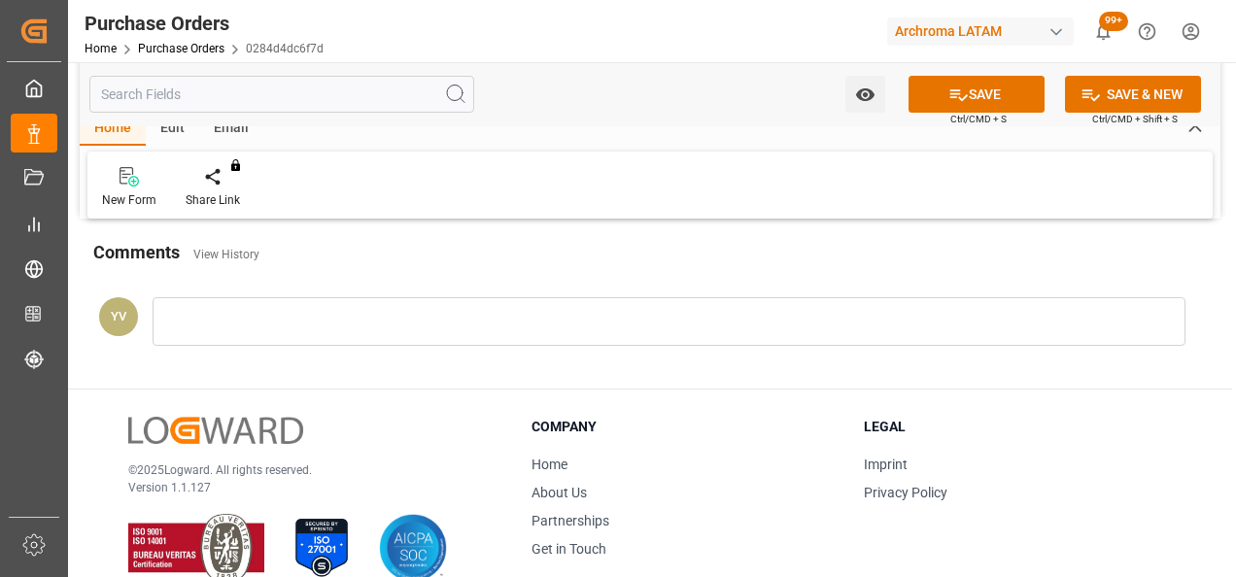
click at [400, 326] on div at bounding box center [669, 321] width 1033 height 49
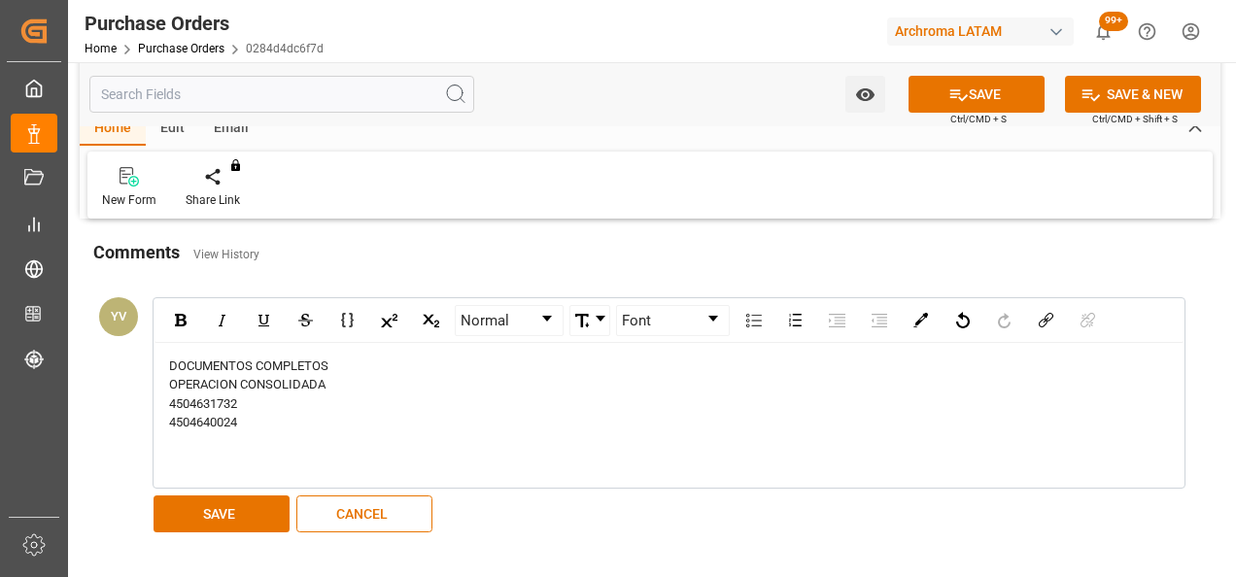
click at [267, 437] on div "DOCUMENTOS COMPLETOS OPERACION CONSOLIDADA 4504631732 4504640024" at bounding box center [668, 415] width 1029 height 145
click at [256, 413] on div "4504640024" at bounding box center [669, 422] width 1001 height 19
click at [168, 506] on button "SAVE" at bounding box center [222, 513] width 136 height 37
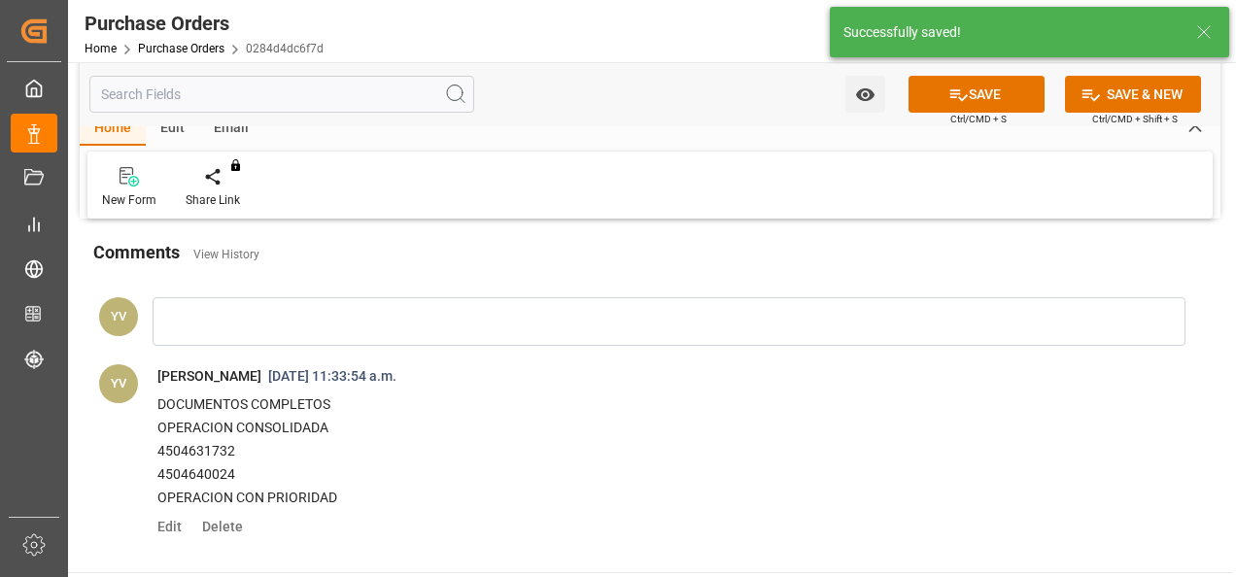
click at [865, 94] on icon "open menu" at bounding box center [864, 94] width 18 height 13
click at [828, 134] on span "Start Watching" at bounding box center [784, 137] width 177 height 20
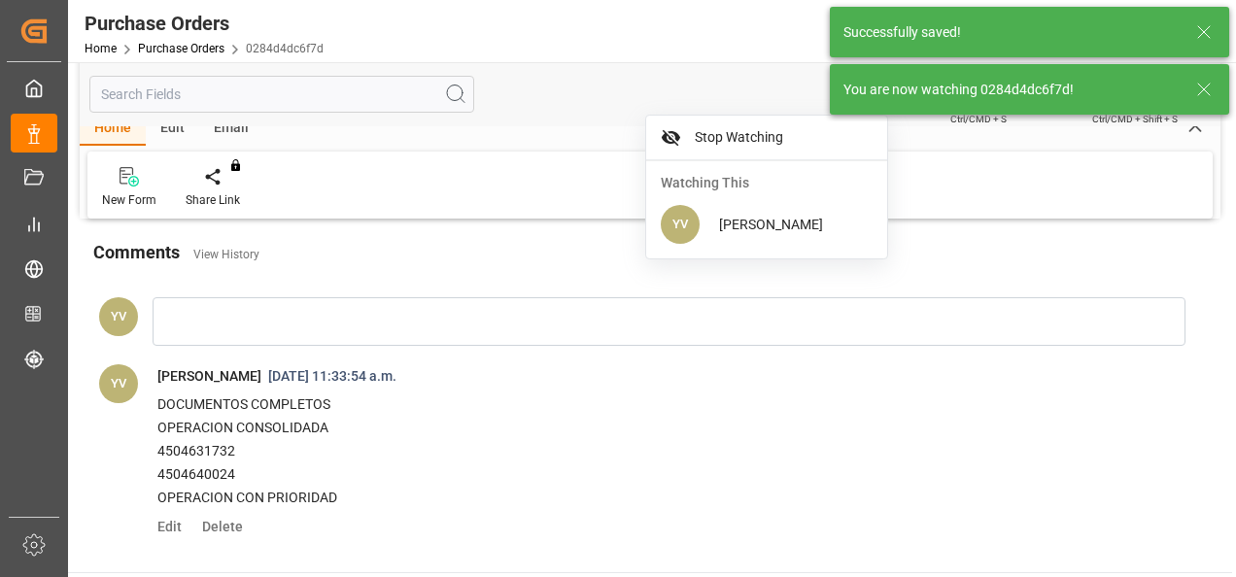
click at [1208, 90] on icon at bounding box center [1203, 89] width 23 height 23
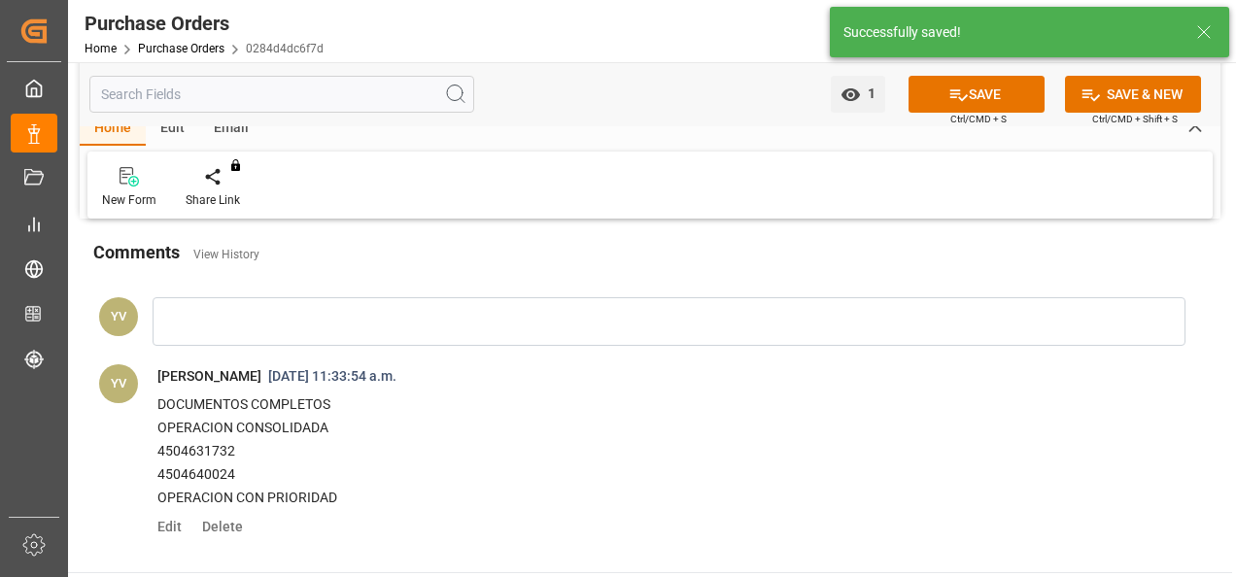
click at [989, 95] on button "SAVE" at bounding box center [976, 94] width 136 height 37
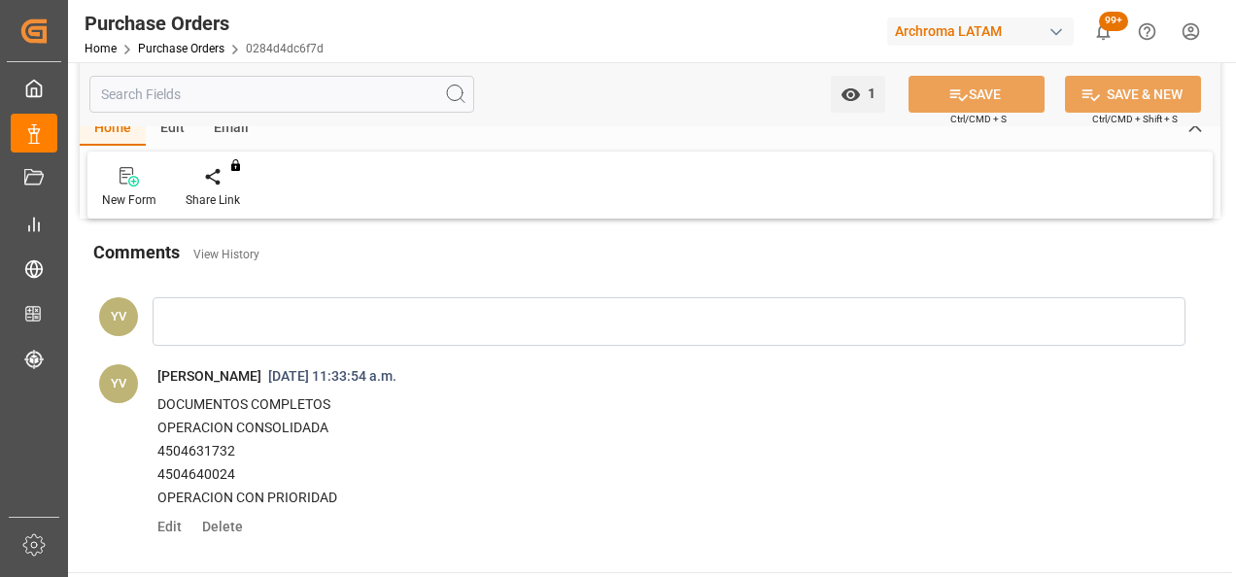
click at [170, 51] on link "Purchase Orders" at bounding box center [181, 49] width 86 height 14
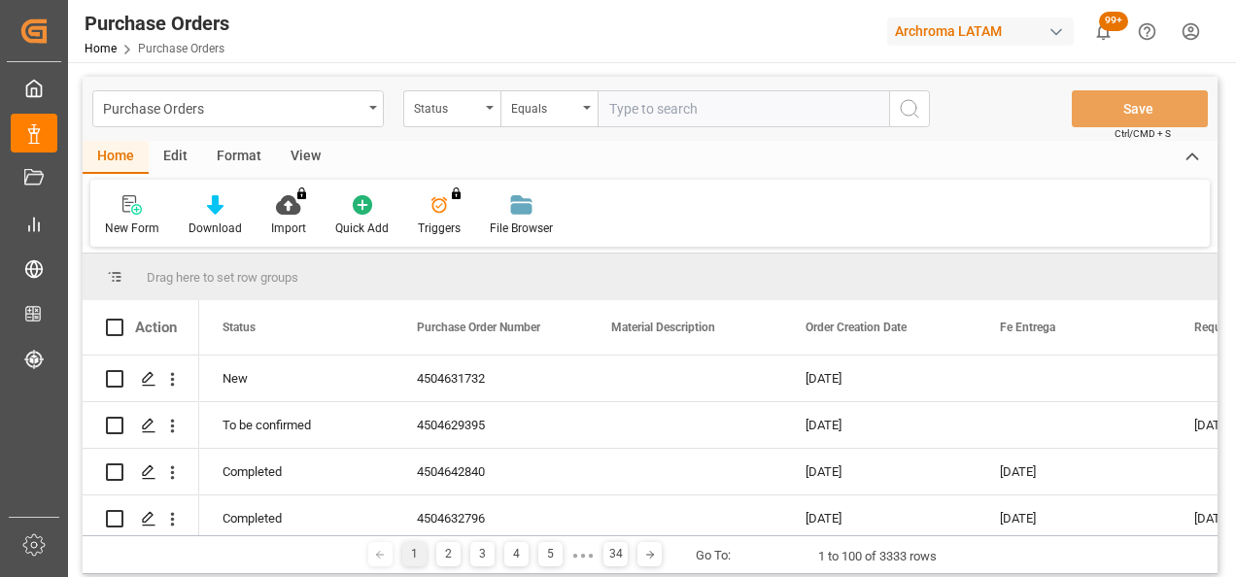
click at [358, 113] on div "Purchase Orders" at bounding box center [232, 107] width 259 height 24
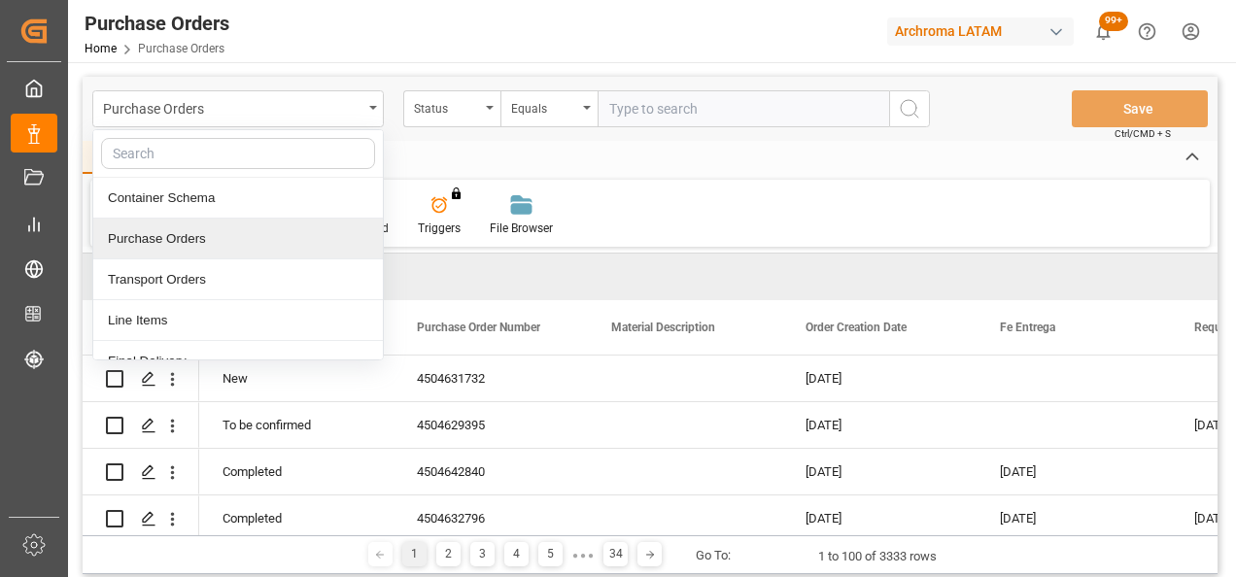
click at [197, 242] on div "Purchase Orders" at bounding box center [238, 239] width 290 height 41
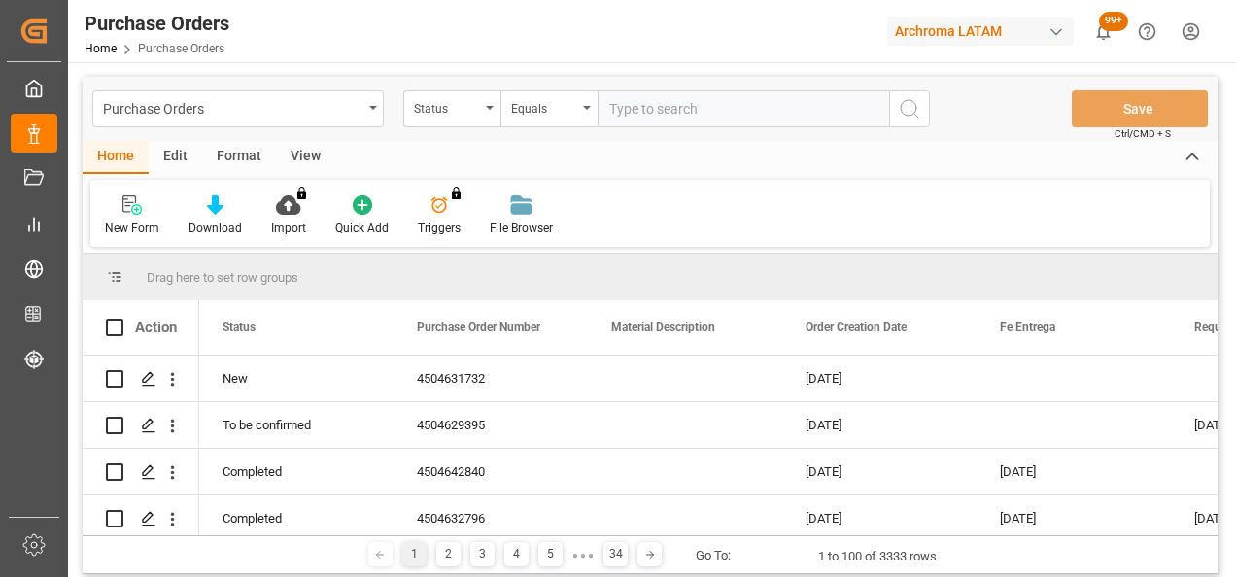
click at [470, 101] on div "Status" at bounding box center [447, 106] width 66 height 22
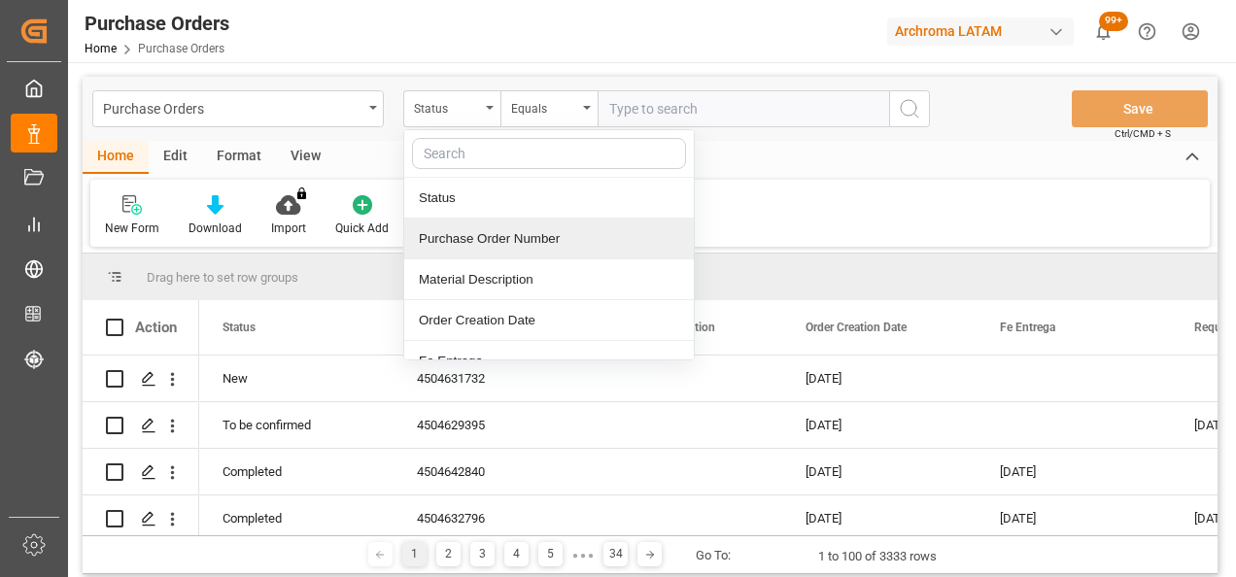
click at [497, 247] on div "Purchase Order Number" at bounding box center [549, 239] width 290 height 41
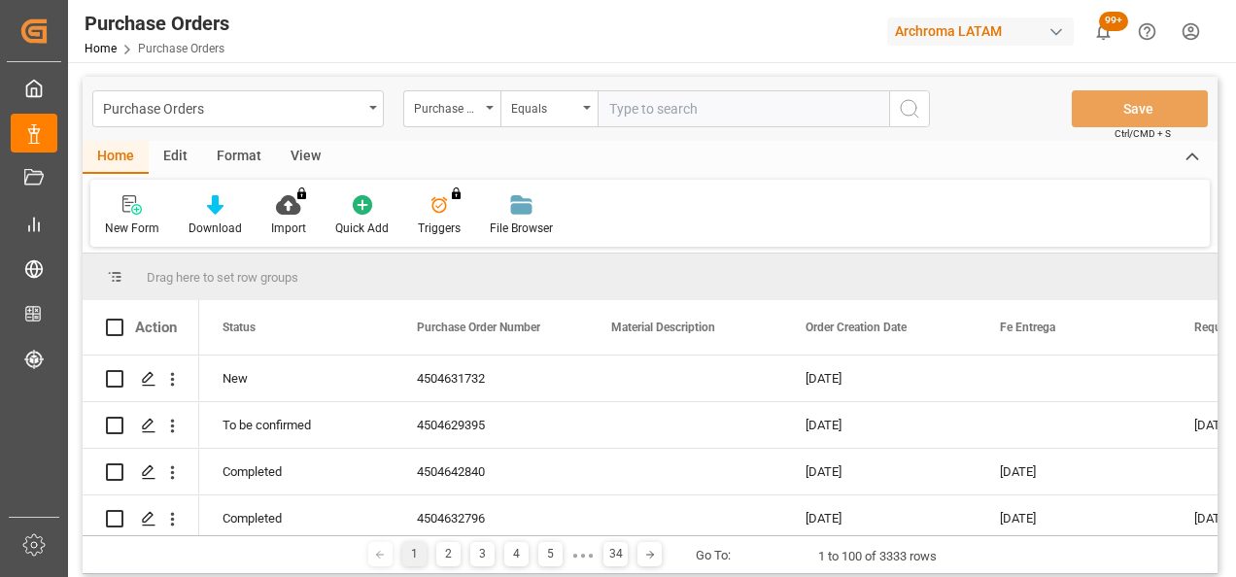
click at [631, 111] on input "text" at bounding box center [742, 108] width 291 height 37
paste input "4504642545"
type input "4504642545"
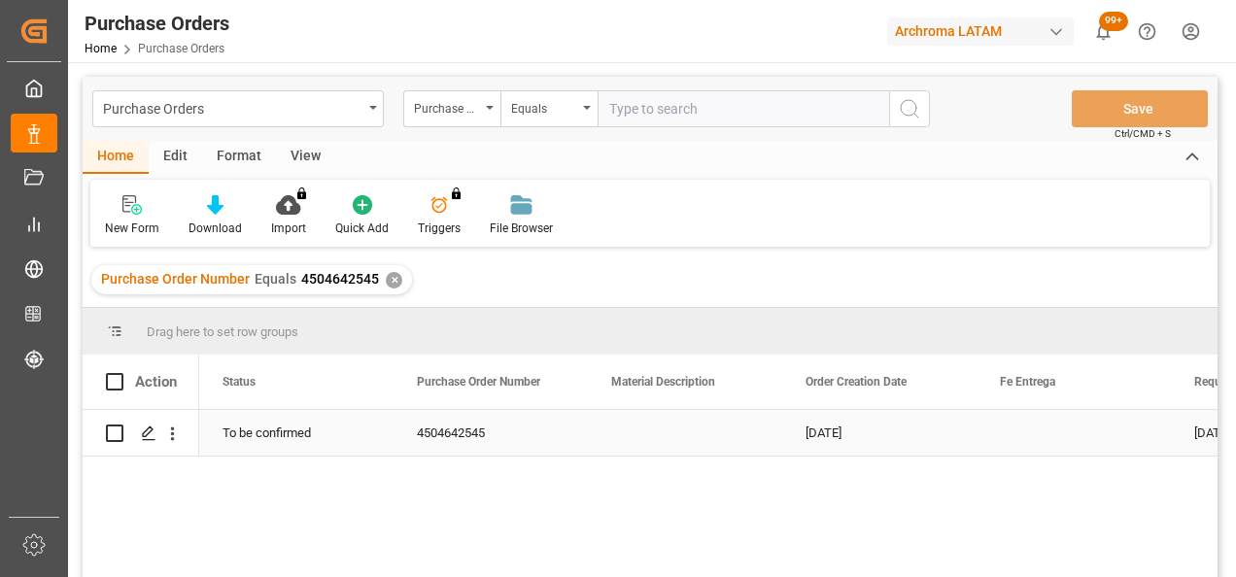
click at [141, 436] on icon "Press SPACE to select this row." at bounding box center [149, 434] width 16 height 16
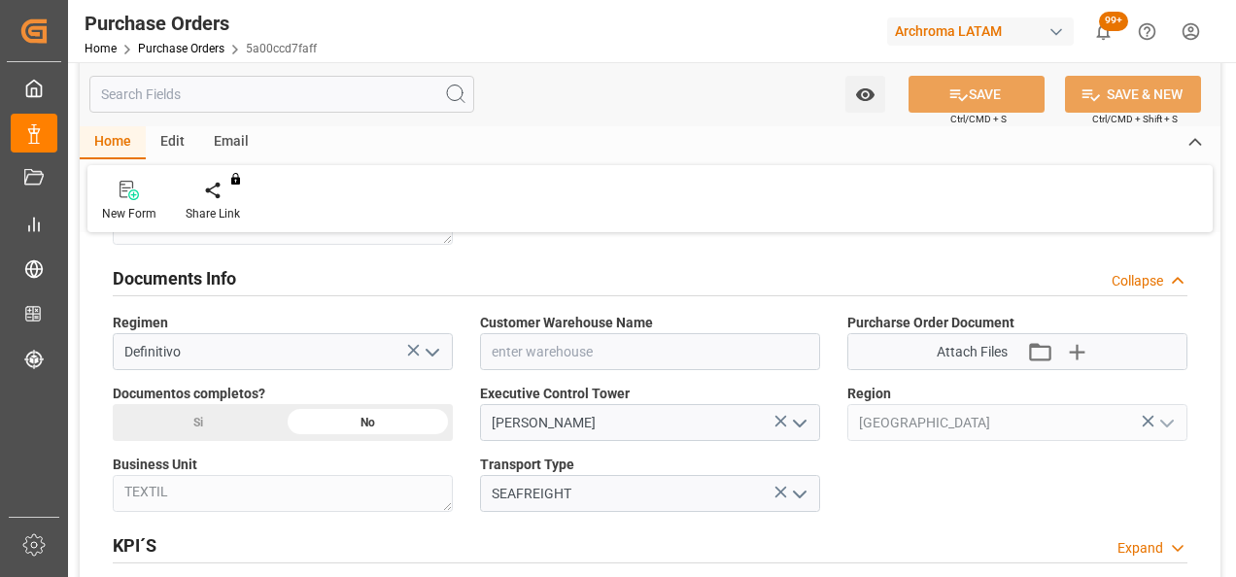
scroll to position [1360, 0]
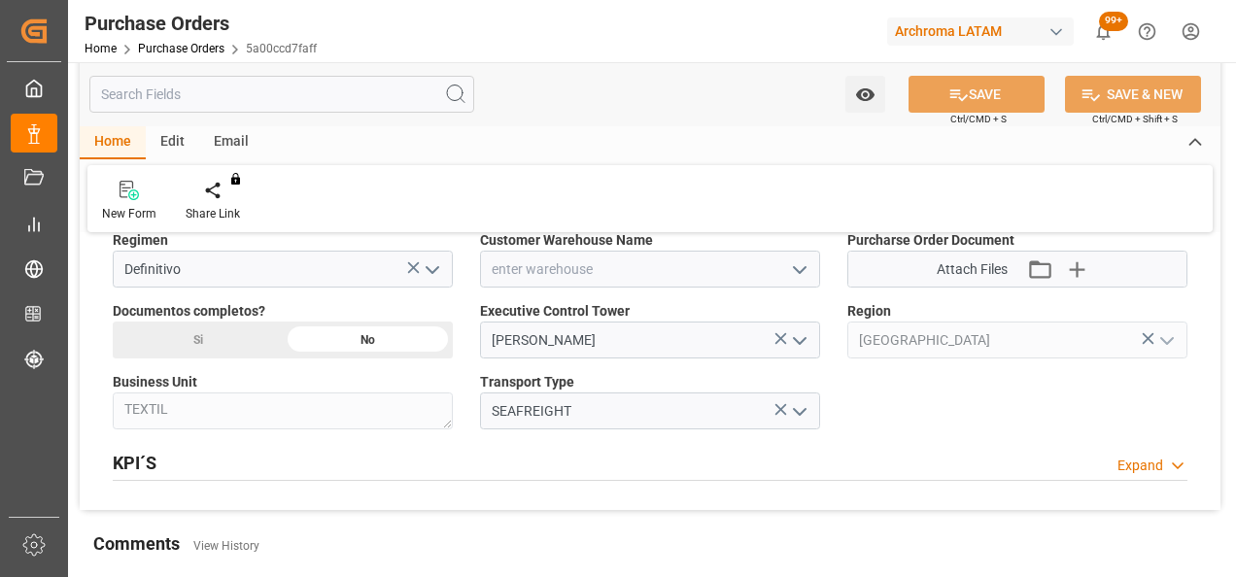
click at [808, 259] on icon "open menu" at bounding box center [799, 269] width 23 height 23
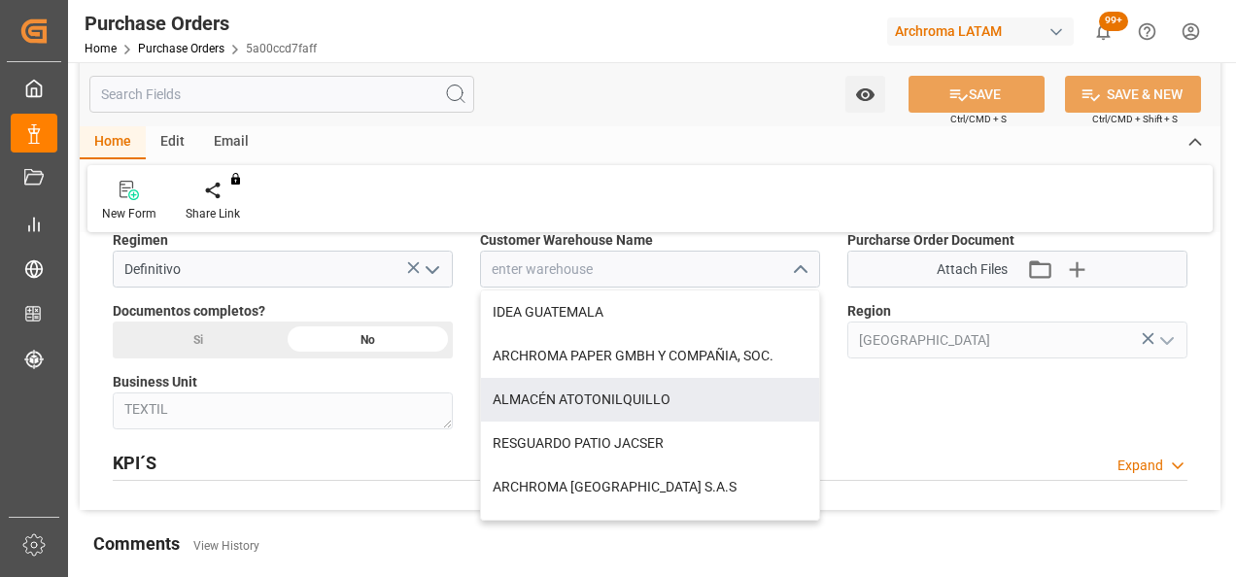
click at [630, 385] on div "ALMACÉN ATOTONILQUILLO" at bounding box center [650, 400] width 338 height 44
type input "ALMACÉN ATOTONILQUILLO"
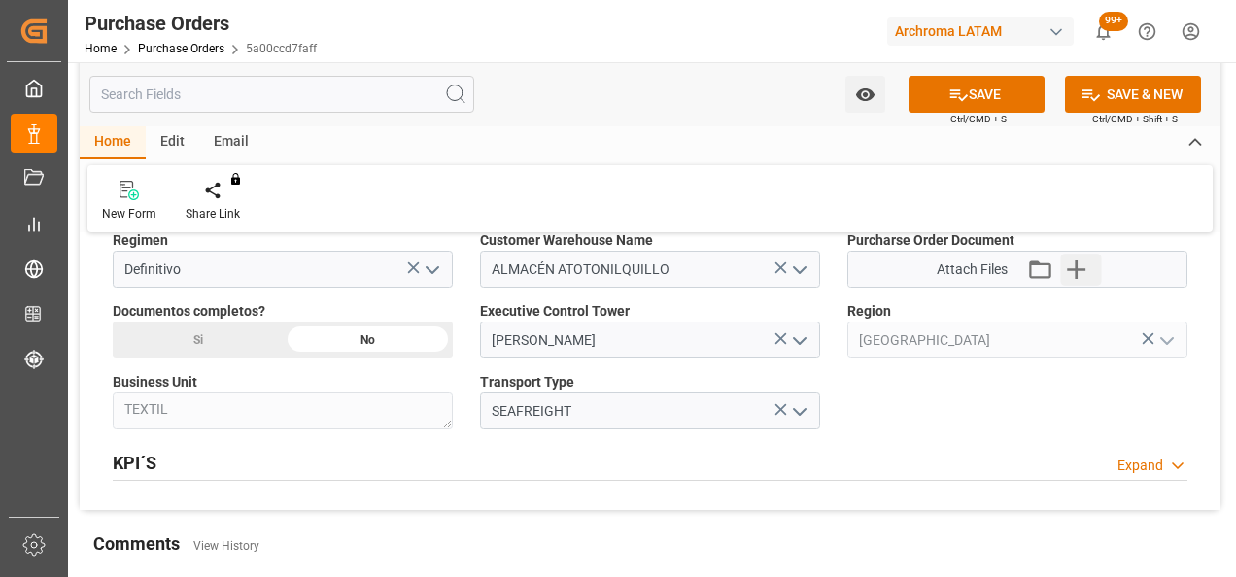
click at [1073, 274] on icon "button" at bounding box center [1076, 269] width 31 height 31
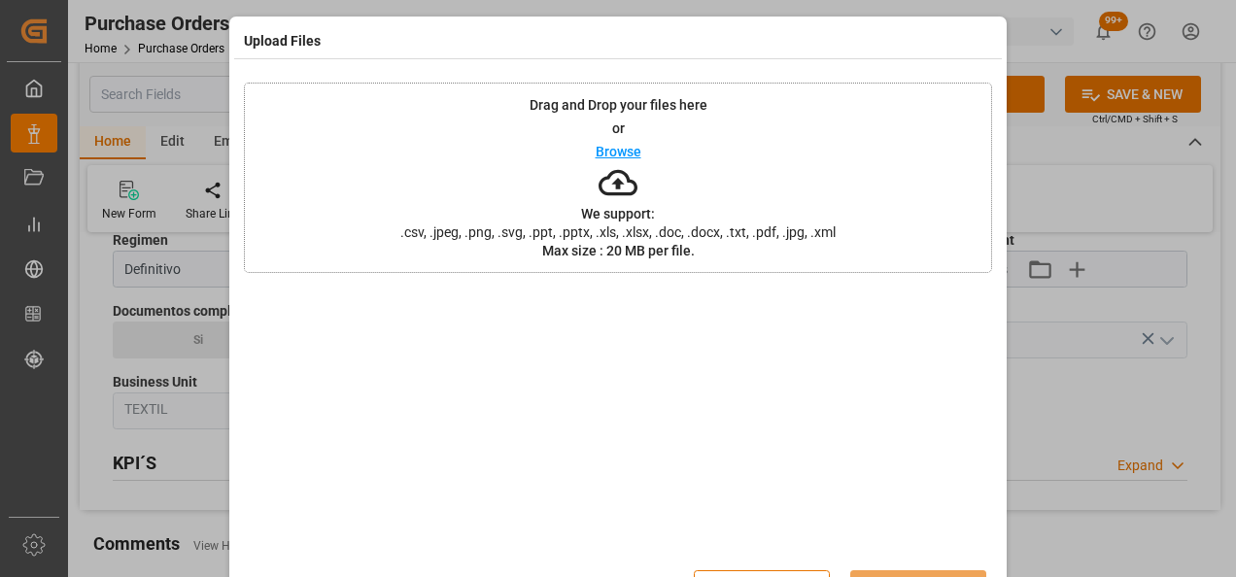
click at [544, 190] on div "Drag and Drop your files here or Browse We support: .csv, .jpeg, .png, .svg, .p…" at bounding box center [618, 178] width 748 height 190
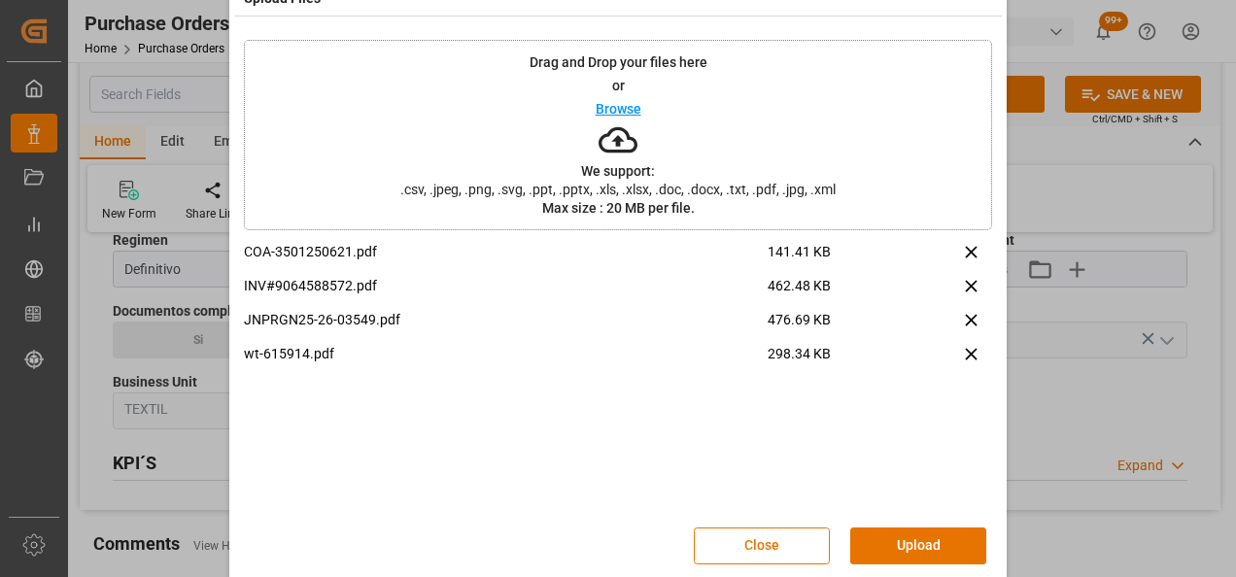
scroll to position [63, 0]
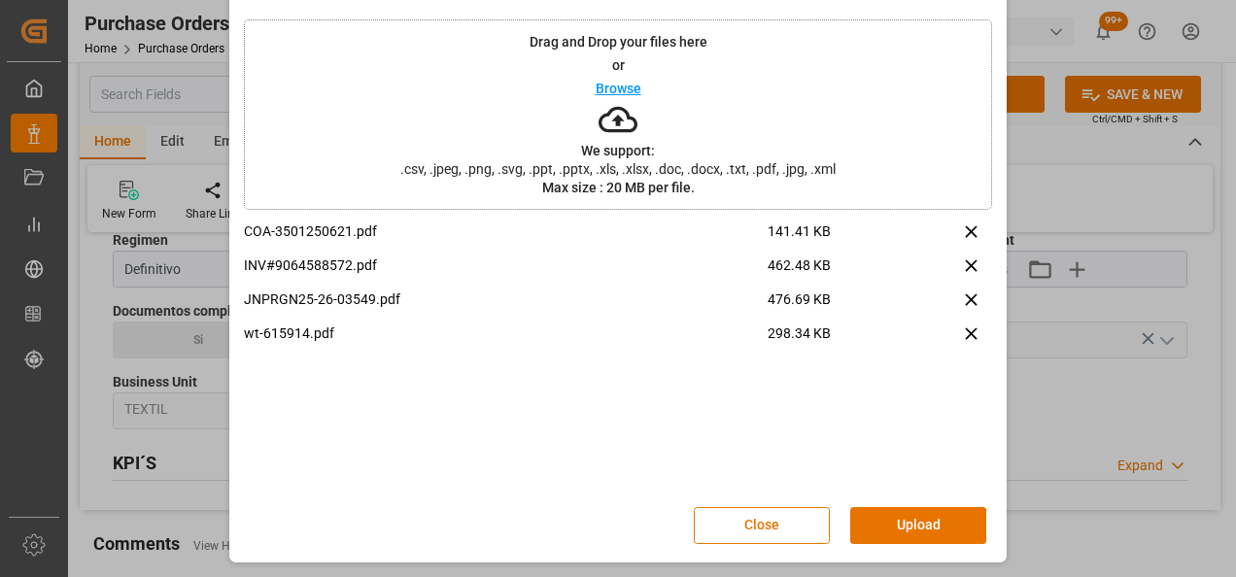
click at [911, 540] on button "Upload" at bounding box center [918, 525] width 136 height 37
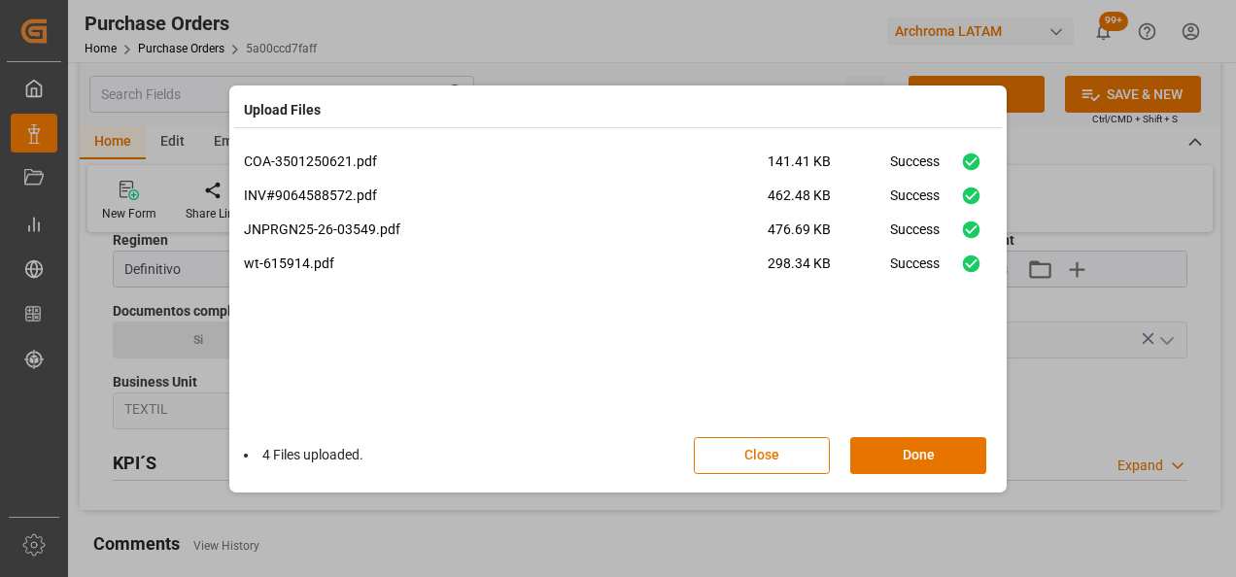
click at [941, 453] on button "Done" at bounding box center [918, 455] width 136 height 37
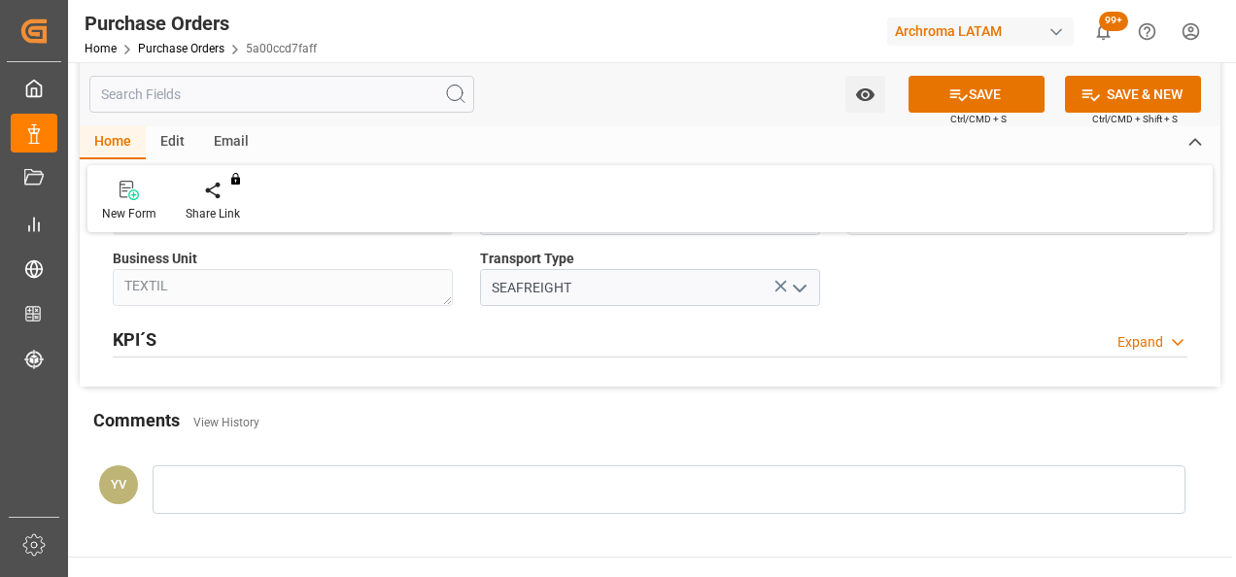
scroll to position [1554, 0]
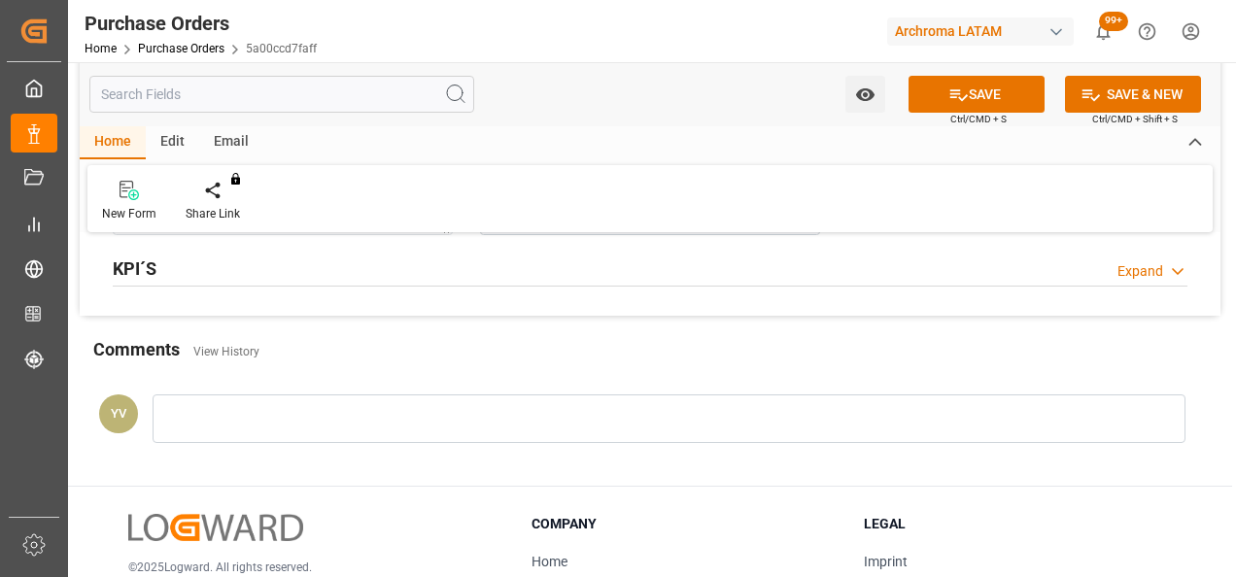
click at [324, 434] on div at bounding box center [669, 418] width 1033 height 49
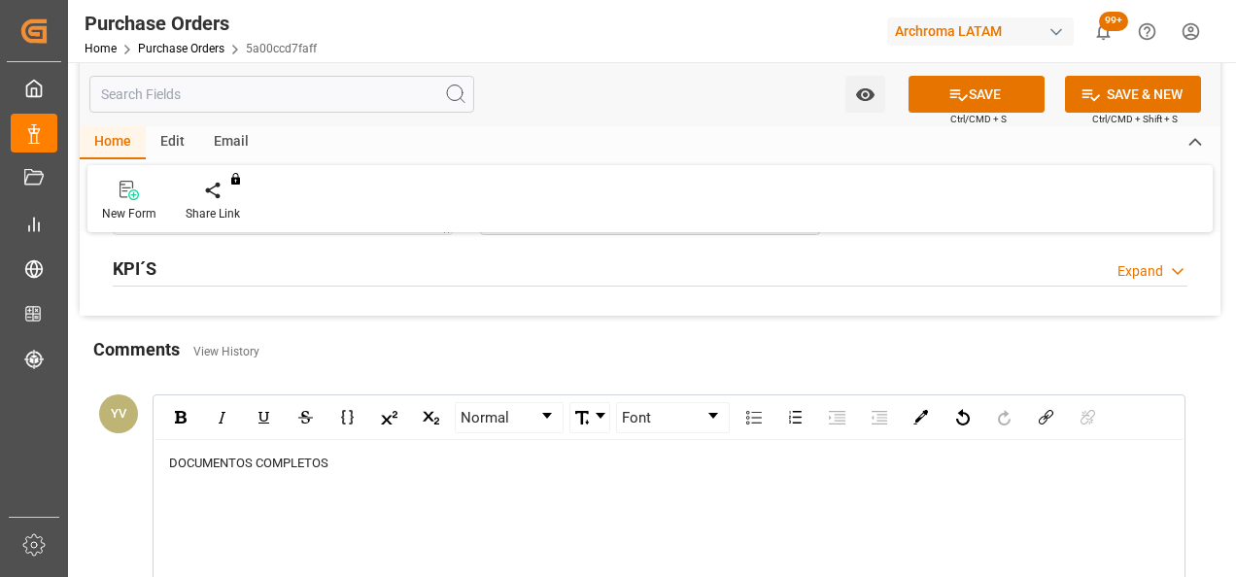
click at [412, 472] on div "rdw-editor" at bounding box center [669, 481] width 1001 height 19
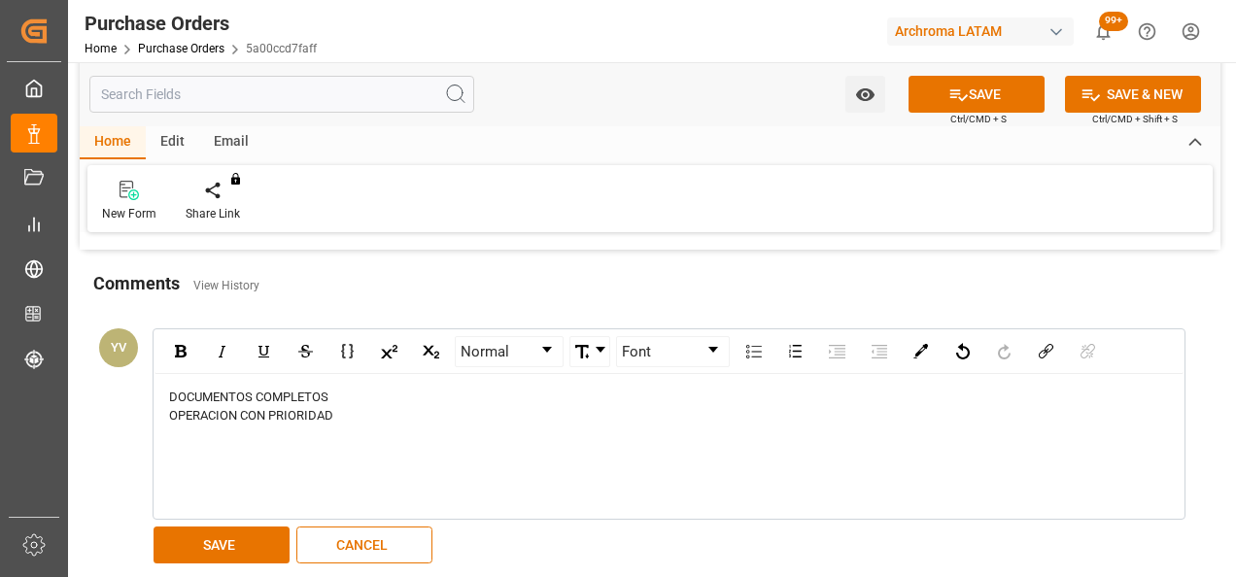
scroll to position [1652, 0]
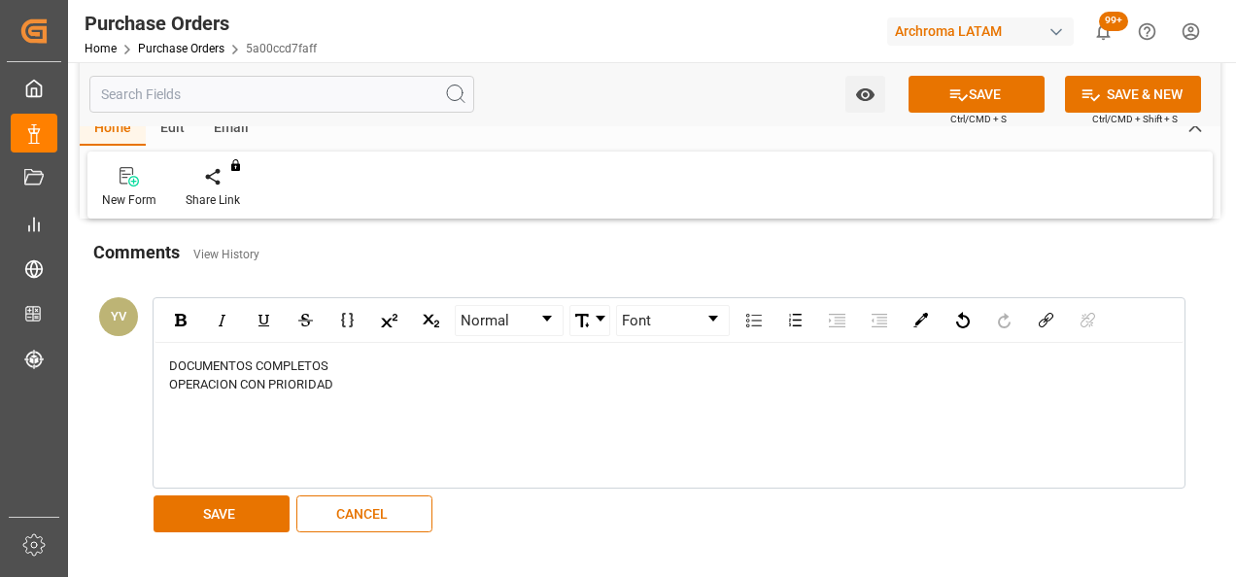
click at [220, 511] on button "SAVE" at bounding box center [222, 513] width 136 height 37
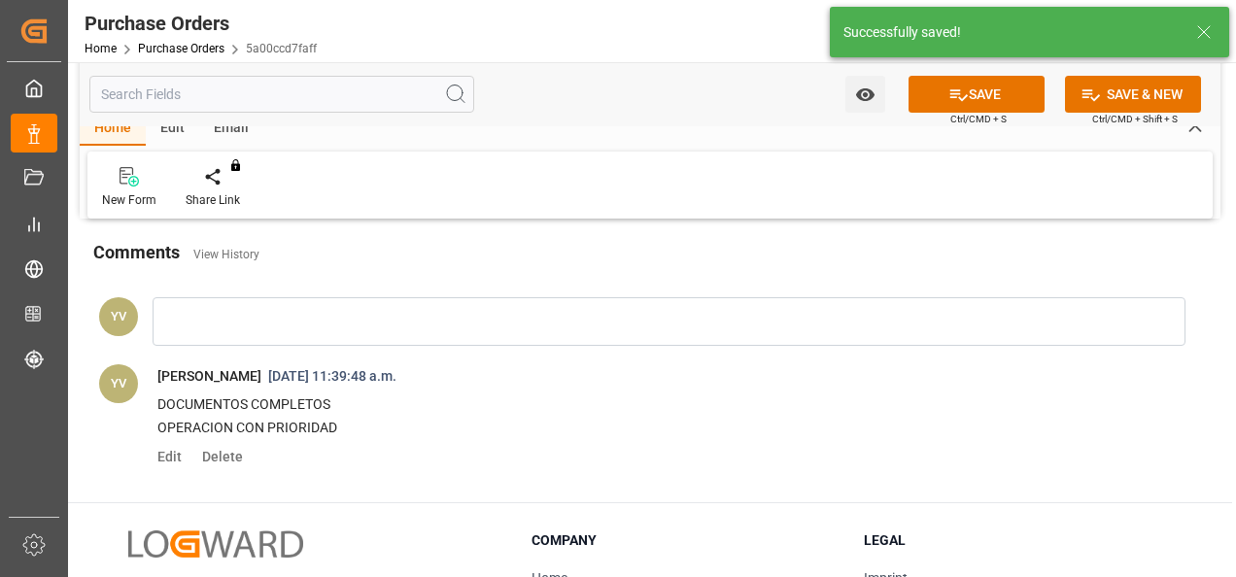
click at [876, 82] on button "Watch Option" at bounding box center [865, 94] width 40 height 37
click at [824, 139] on span "Start Watching" at bounding box center [784, 137] width 177 height 20
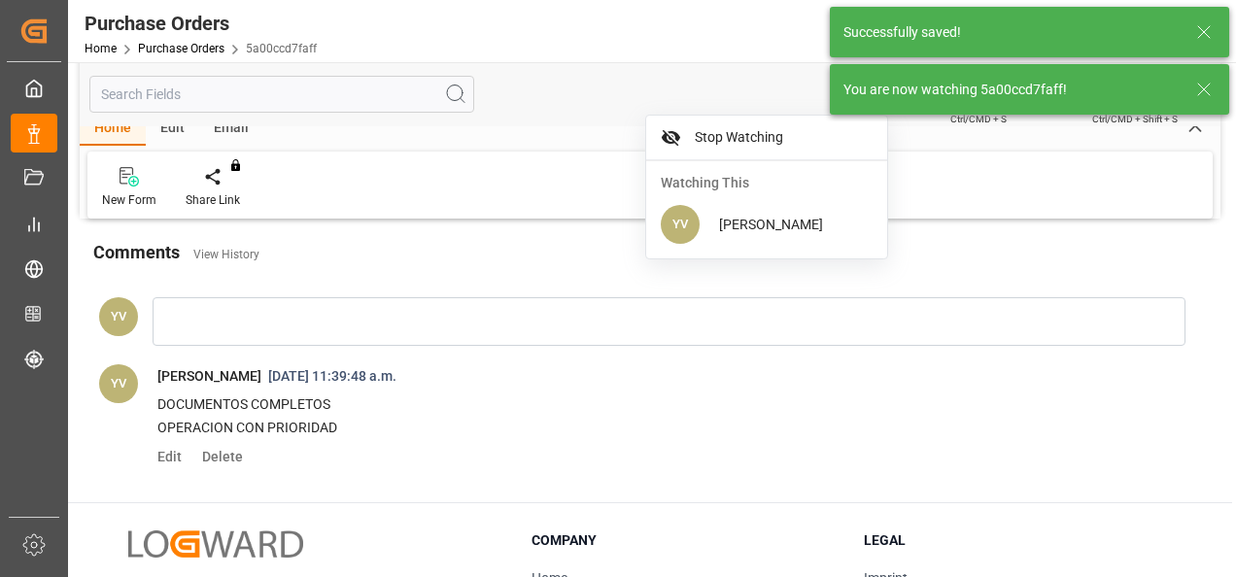
click at [1214, 84] on icon at bounding box center [1203, 89] width 23 height 23
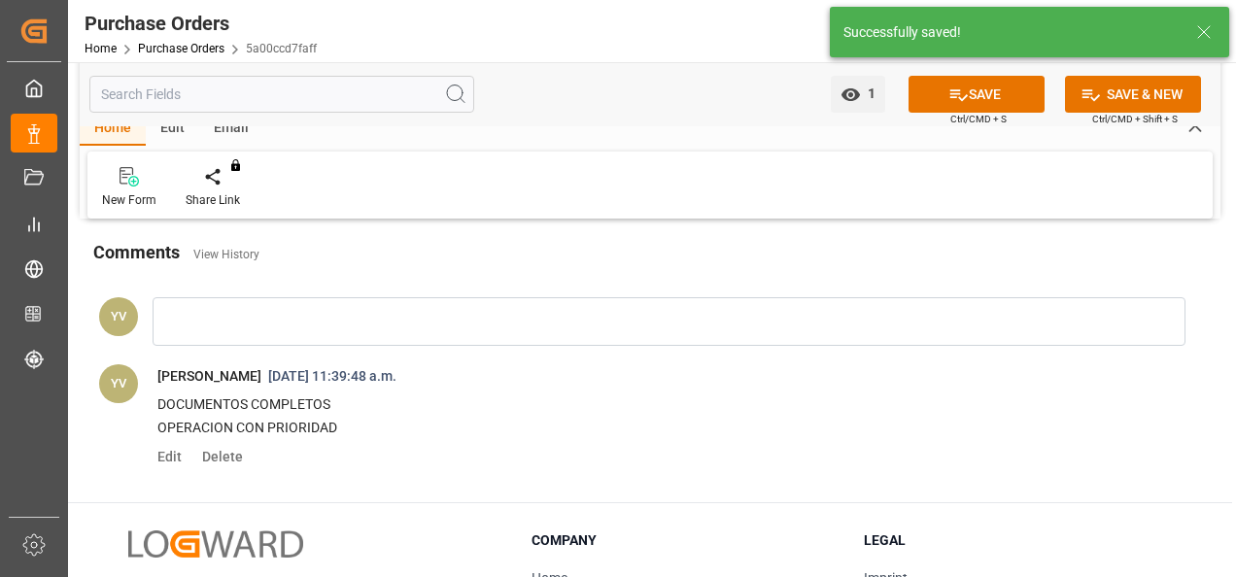
click at [977, 89] on button "SAVE" at bounding box center [976, 94] width 136 height 37
